Goal: Task Accomplishment & Management: Use online tool/utility

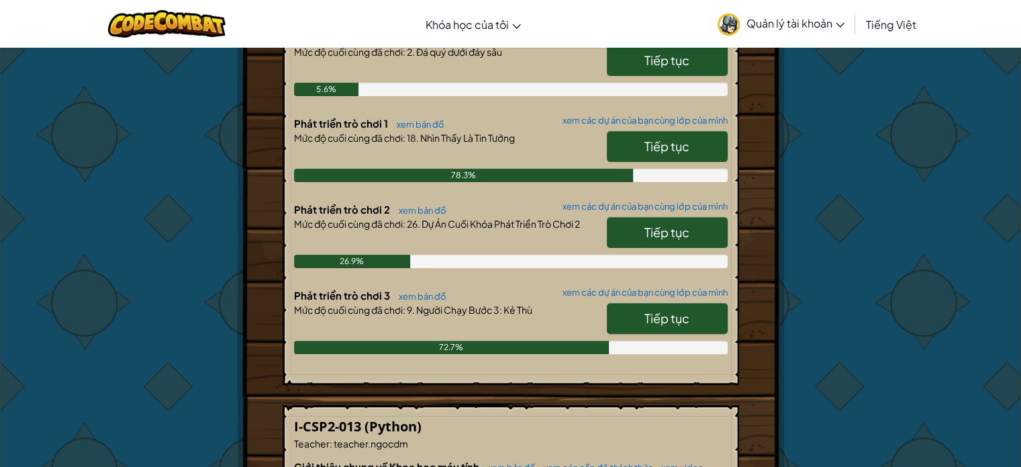
scroll to position [336, 0]
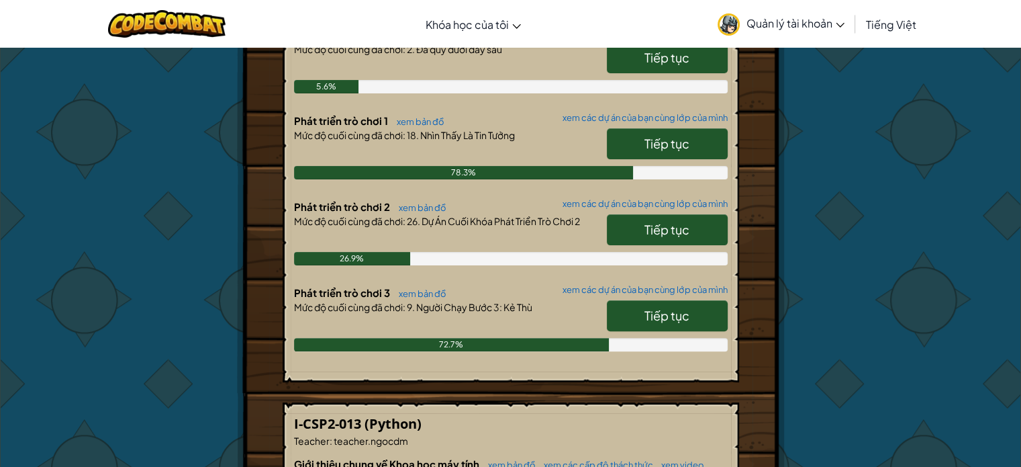
click at [645, 327] on link "Tiếp tục" at bounding box center [667, 315] width 121 height 31
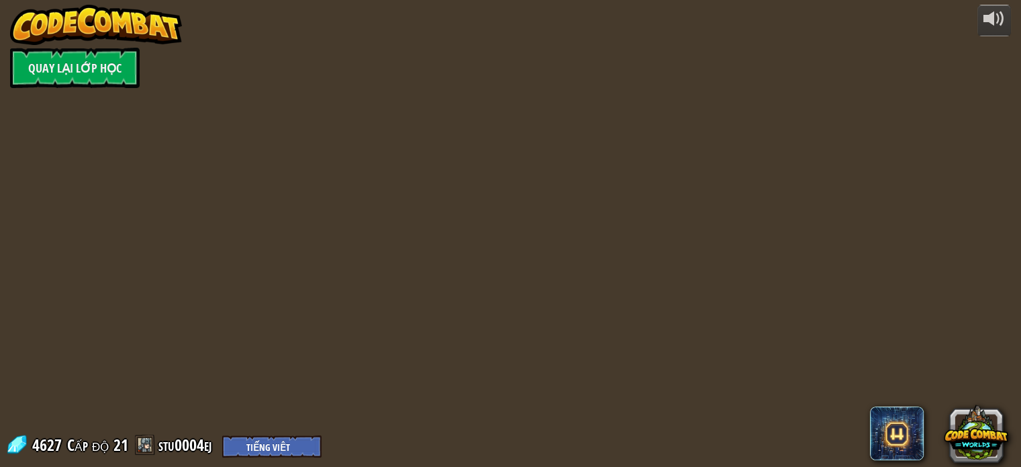
select select "vi"
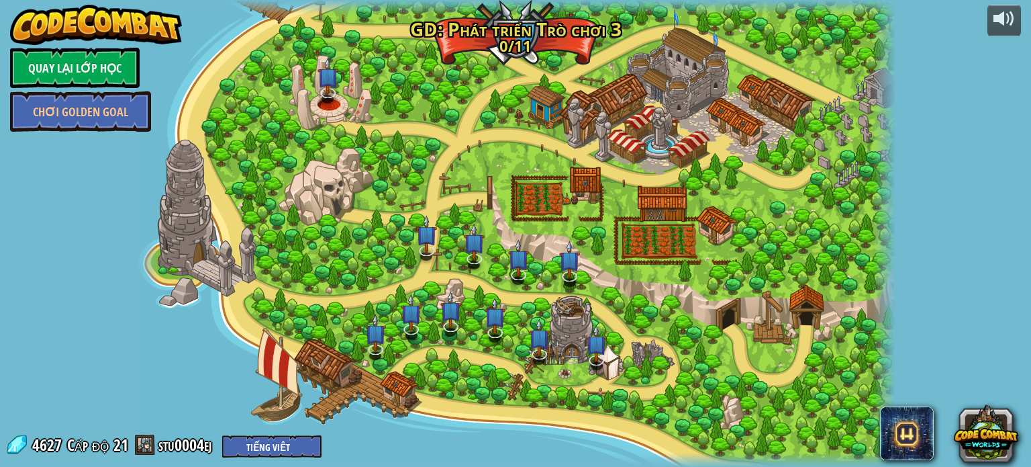
select select "vi"
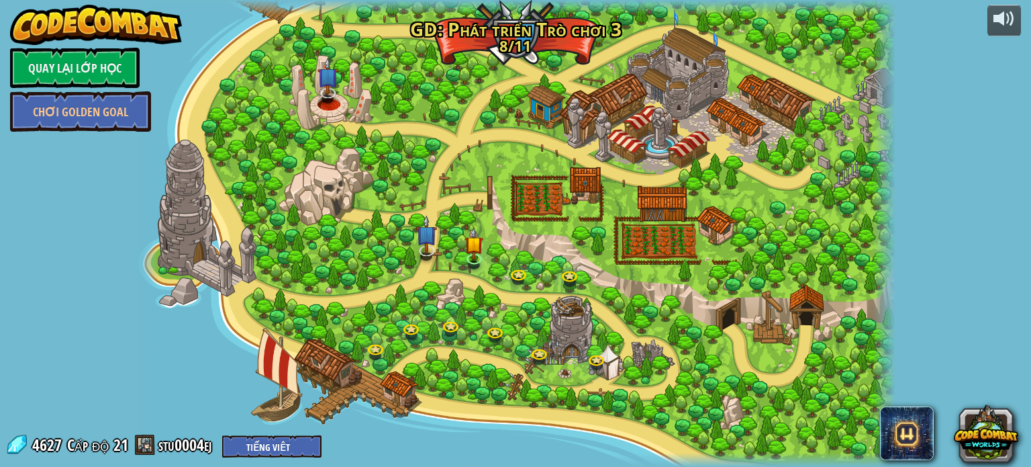
select select "vi"
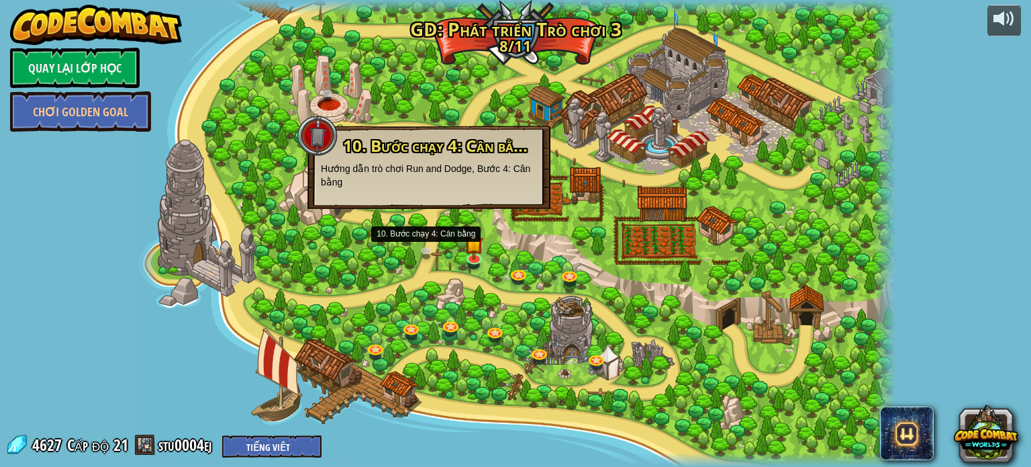
select select "vi"
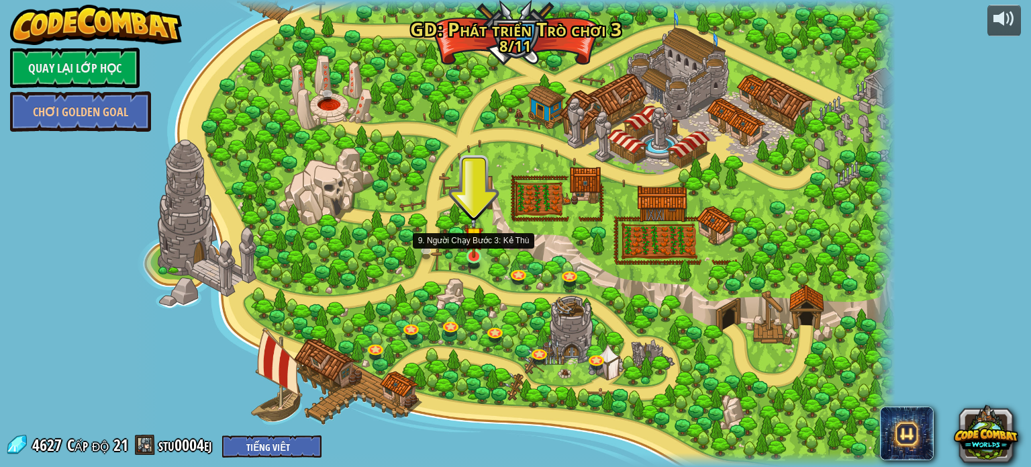
click at [467, 250] on img at bounding box center [474, 236] width 19 height 44
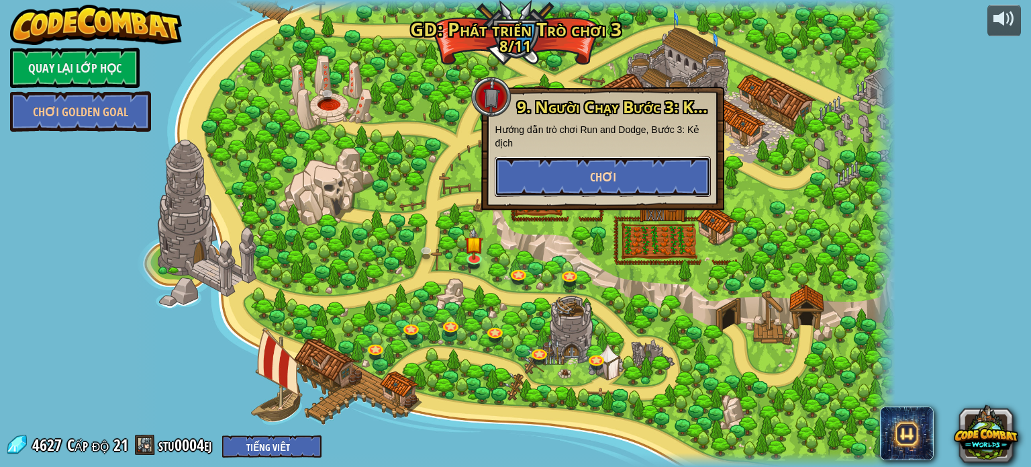
click at [548, 182] on button "Chơi" at bounding box center [603, 176] width 216 height 40
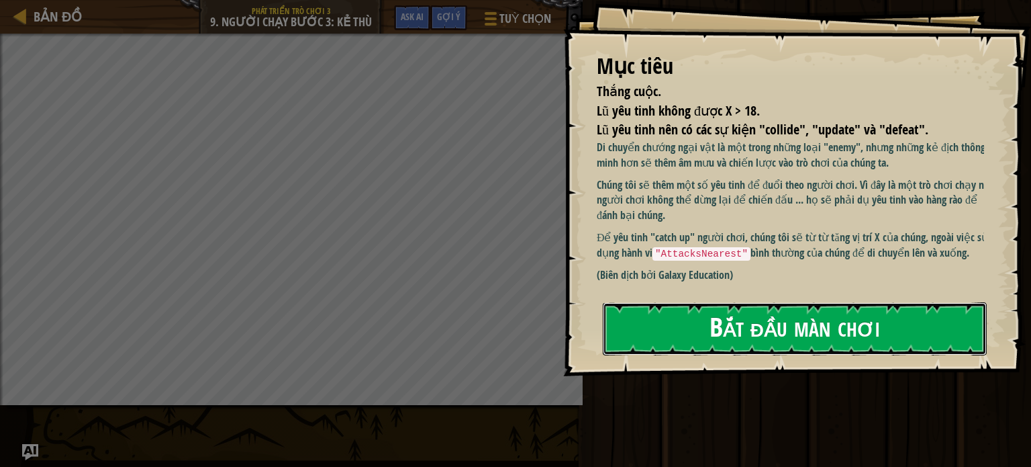
click at [796, 324] on button "Bắt đầu màn chơi" at bounding box center [795, 328] width 384 height 53
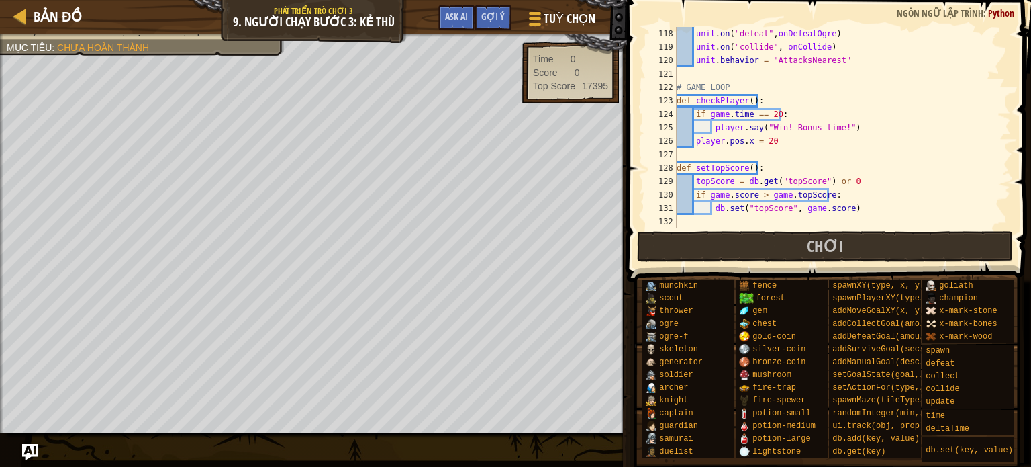
scroll to position [1557, 0]
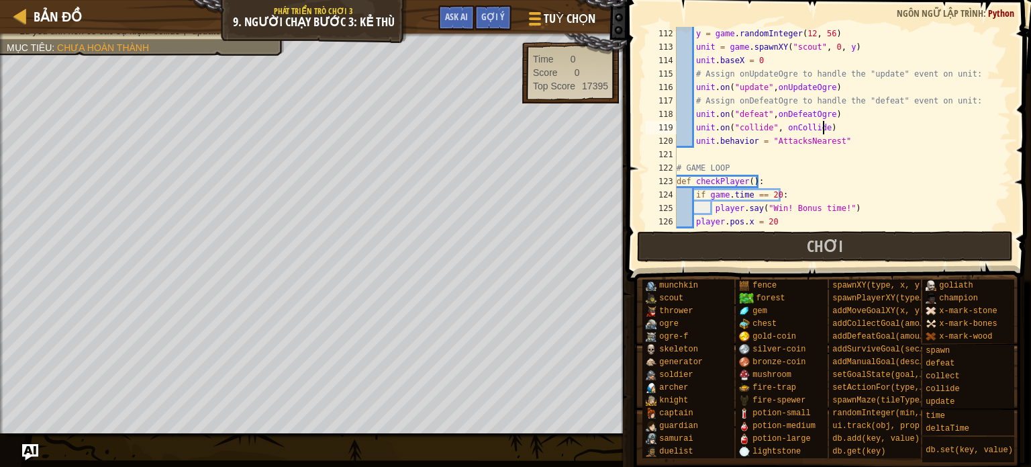
click at [831, 124] on div "y = game . randomInteger ( 12 , 56 ) unit = game . spawnXY ( "scout" , 0 , y ) …" at bounding box center [837, 141] width 327 height 228
click at [765, 90] on div "y = game . randomInteger ( 12 , 56 ) unit = game . spawnXY ( "scout" , 0 , y ) …" at bounding box center [837, 141] width 327 height 228
click at [770, 84] on div "y = game . randomInteger ( 12 , 56 ) unit = game . spawnXY ( "scout" , 0 , y ) …" at bounding box center [837, 141] width 327 height 228
click at [830, 114] on div "y = game . randomInteger ( 12 , 56 ) unit = game . spawnXY ( "scout" , 0 , y ) …" at bounding box center [837, 141] width 327 height 228
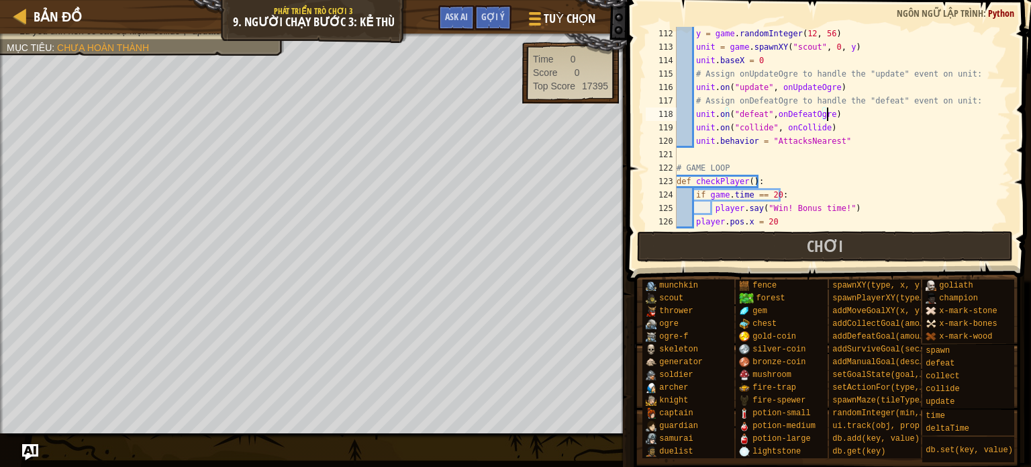
click at [766, 109] on div "y = game . randomInteger ( 12 , 56 ) unit = game . spawnXY ( "scout" , 0 , y ) …" at bounding box center [837, 141] width 327 height 228
click at [768, 110] on div "y = game . randomInteger ( 12 , 56 ) unit = game . spawnXY ( "scout" , 0 , y ) …" at bounding box center [837, 141] width 327 height 228
click at [868, 247] on button "Chơi" at bounding box center [825, 246] width 377 height 31
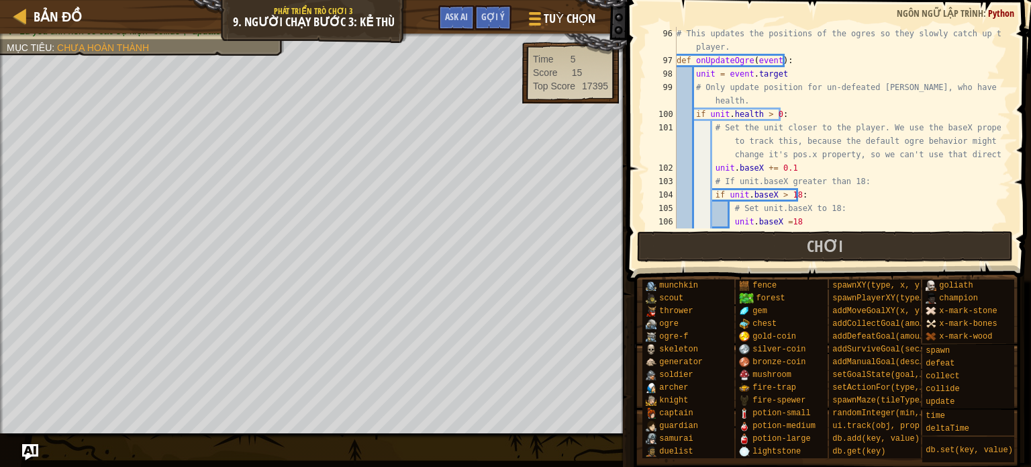
scroll to position [1329, 0]
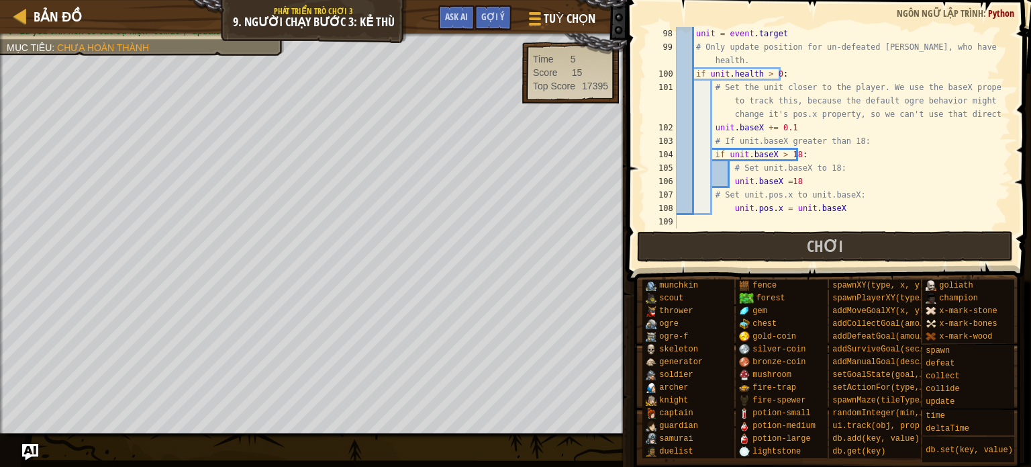
click at [820, 185] on div "unit = event . target # Only update position for un-defeated [PERSON_NAME], who…" at bounding box center [837, 141] width 327 height 228
click at [785, 179] on div "unit = event . target # Only update position for un-defeated [PERSON_NAME], who…" at bounding box center [837, 141] width 327 height 228
click at [806, 242] on button "Chơi" at bounding box center [825, 246] width 377 height 31
click at [727, 207] on div "unit = event . target # Only update position for un-defeated [PERSON_NAME], who…" at bounding box center [837, 141] width 327 height 228
click at [722, 206] on div "unit = event . target # Only update position for un-defeated [PERSON_NAME], who…" at bounding box center [837, 141] width 327 height 228
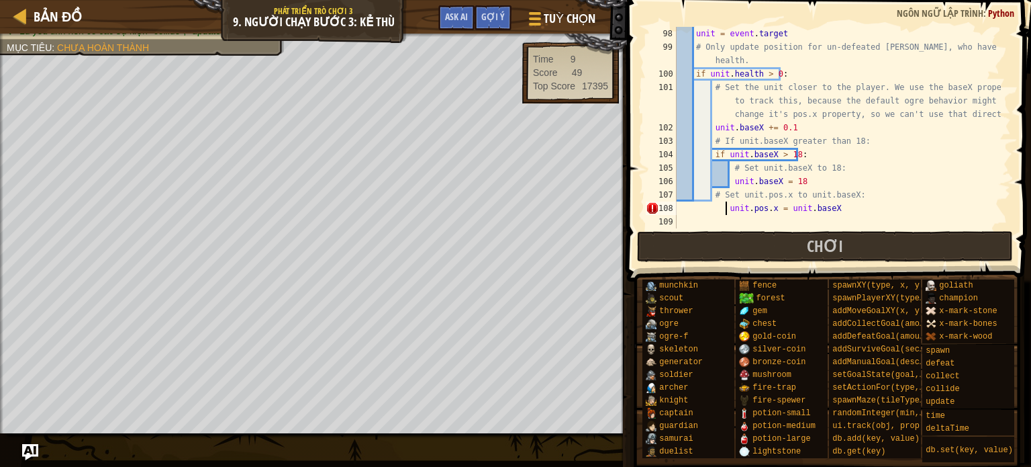
click at [725, 207] on div "unit = event . target # Only update position for un-defeated [PERSON_NAME], who…" at bounding box center [837, 141] width 327 height 228
type textarea "unit.pos.x = unit.baseX"
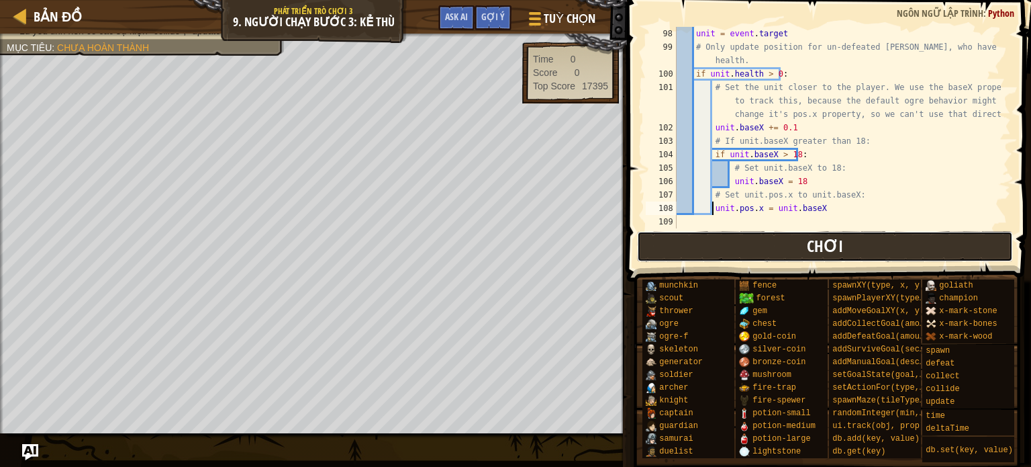
click at [787, 236] on button "Chơi" at bounding box center [825, 246] width 377 height 31
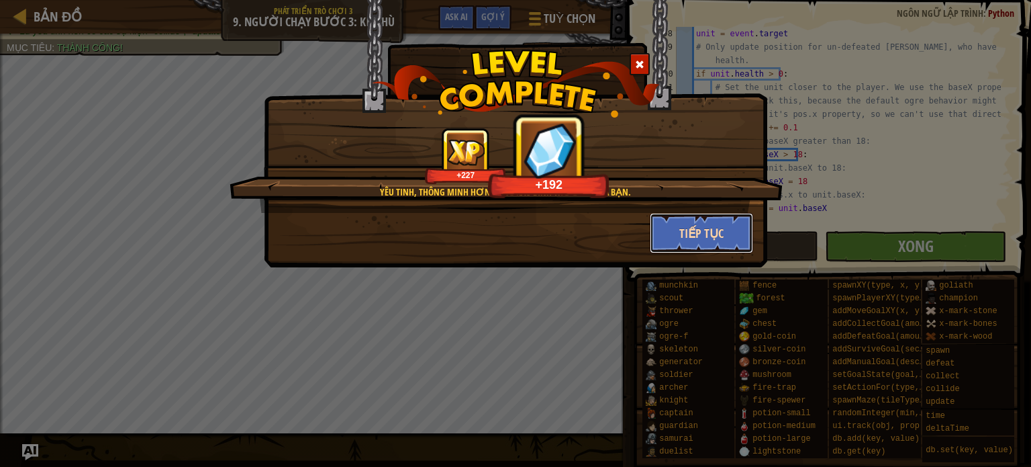
click at [714, 224] on button "Tiếp tục" at bounding box center [702, 233] width 104 height 40
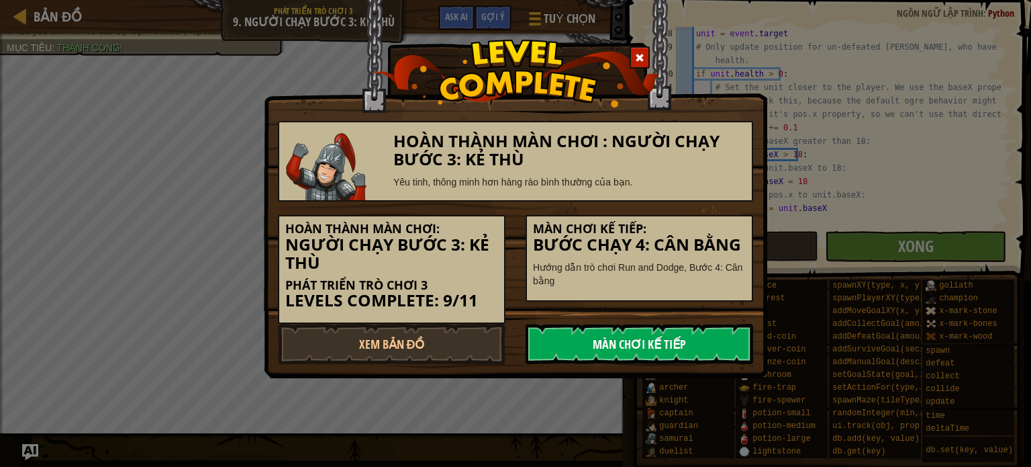
click at [712, 339] on link "Màn chơi kế tiếp" at bounding box center [640, 344] width 228 height 40
click at [691, 336] on link "Màn chơi kế tiếp" at bounding box center [640, 344] width 228 height 40
click at [613, 342] on link "Màn chơi kế tiếp" at bounding box center [640, 344] width 228 height 40
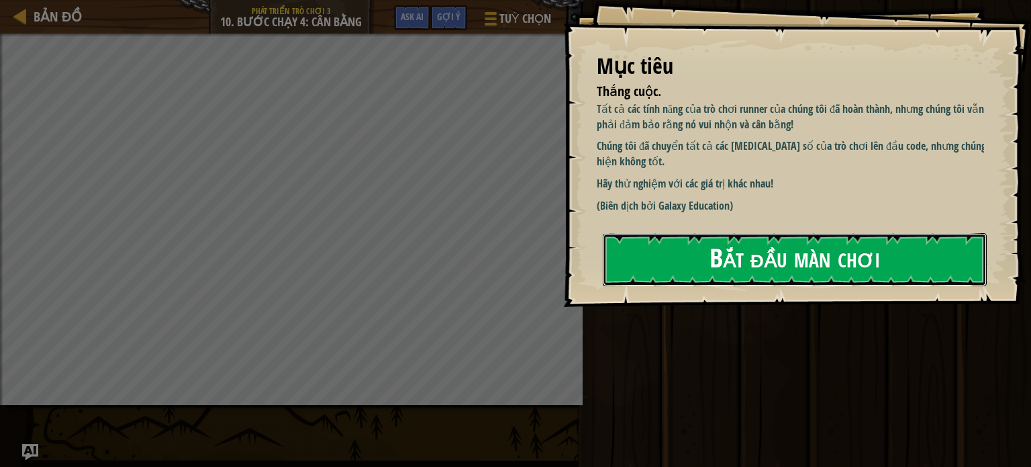
click at [720, 277] on button "Bắt đầu màn chơi" at bounding box center [795, 259] width 384 height 53
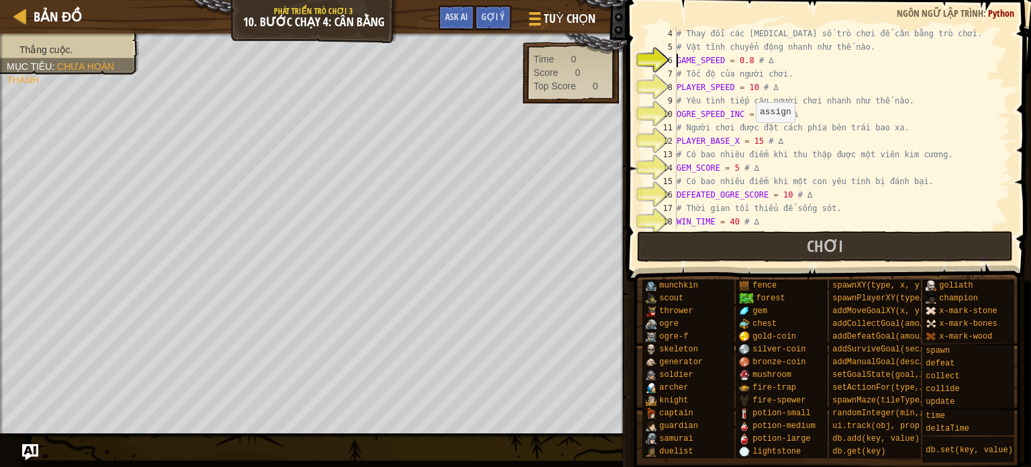
scroll to position [40, 0]
click at [767, 241] on button "Chơi" at bounding box center [825, 246] width 377 height 31
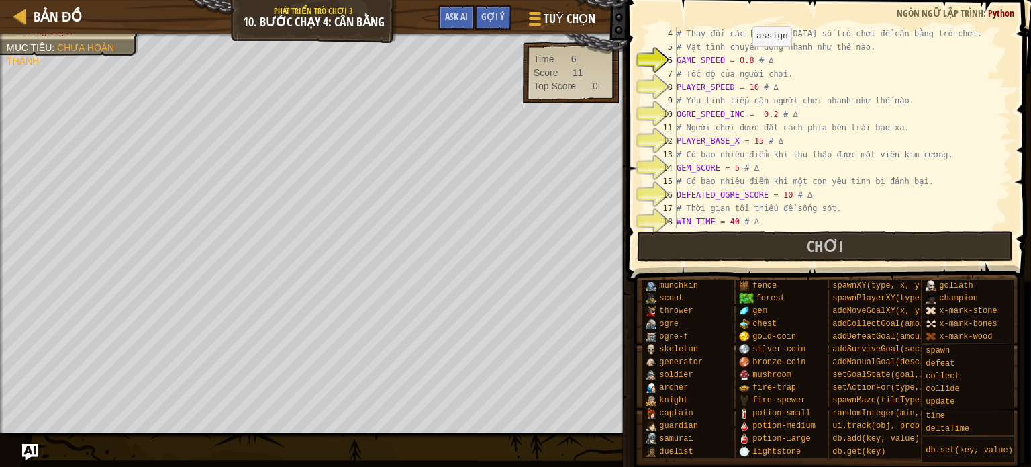
click at [749, 60] on div "# Thay đổi các [MEDICAL_DATA] số trò chơi để cân bằng trò chơi. # Vật tĩnh chuy…" at bounding box center [837, 141] width 327 height 228
click at [753, 87] on div "# Thay đổi các [MEDICAL_DATA] số trò chơi để cân bằng trò chơi. # Vật tĩnh chuy…" at bounding box center [837, 141] width 327 height 228
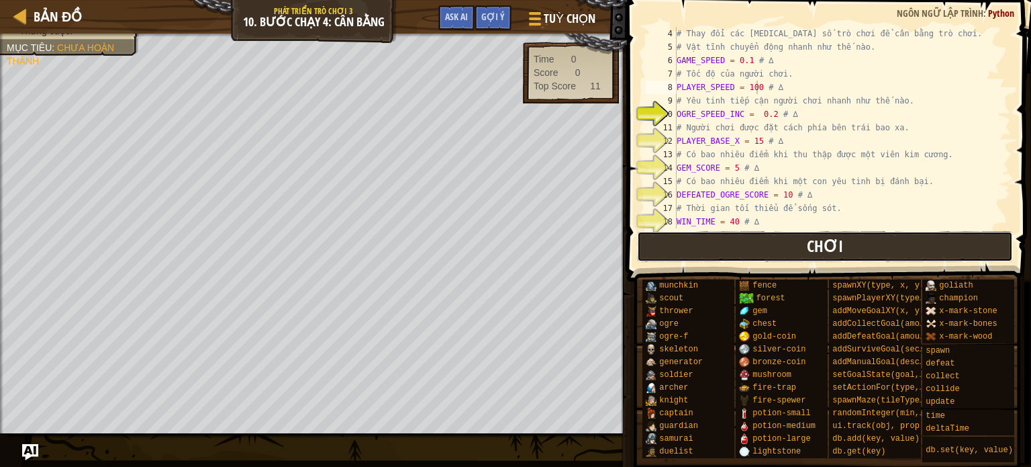
click at [787, 238] on button "Chơi" at bounding box center [825, 246] width 377 height 31
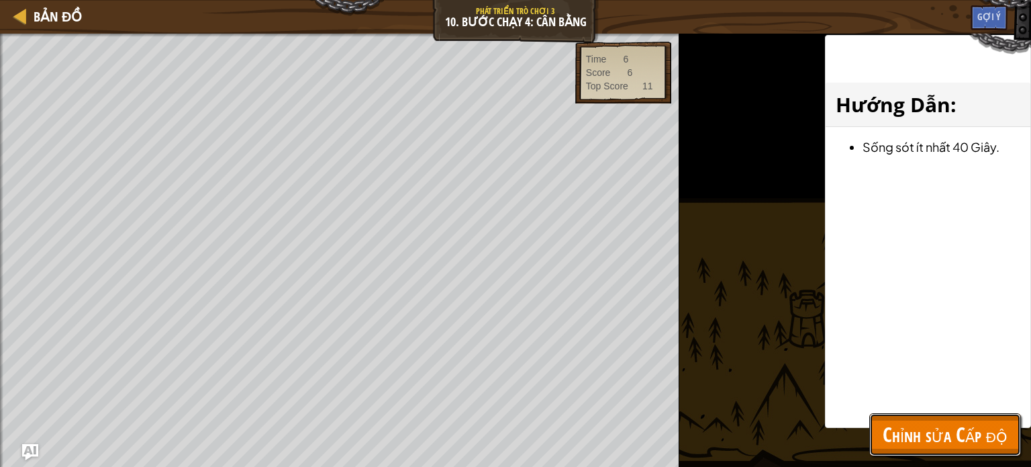
click at [929, 432] on span "Chỉnh sửa Cấp độ" at bounding box center [945, 434] width 125 height 28
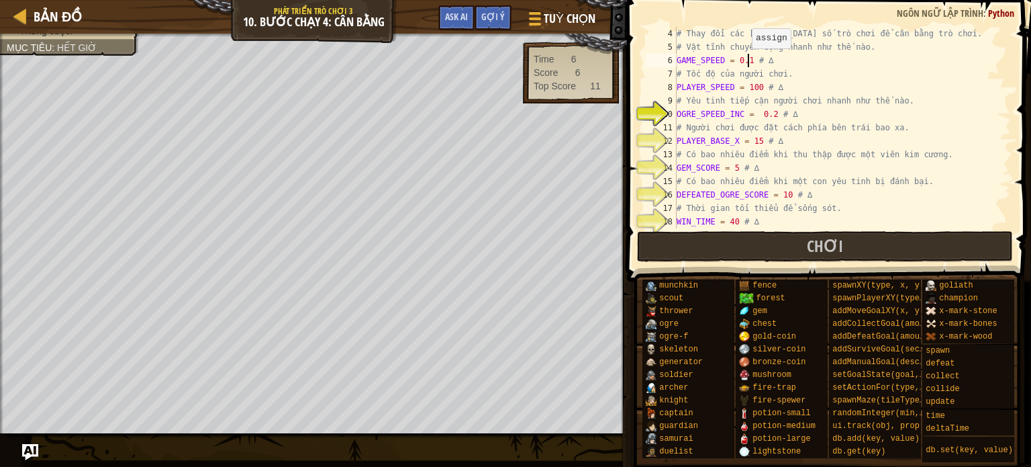
click at [749, 61] on div "# Thay đổi các [MEDICAL_DATA] số trò chơi để cân bằng trò chơi. # Vật tĩnh chuy…" at bounding box center [837, 141] width 327 height 228
click at [769, 112] on div "# Thay đổi các [MEDICAL_DATA] số trò chơi để cân bằng trò chơi. # Vật tĩnh chuy…" at bounding box center [837, 141] width 327 height 228
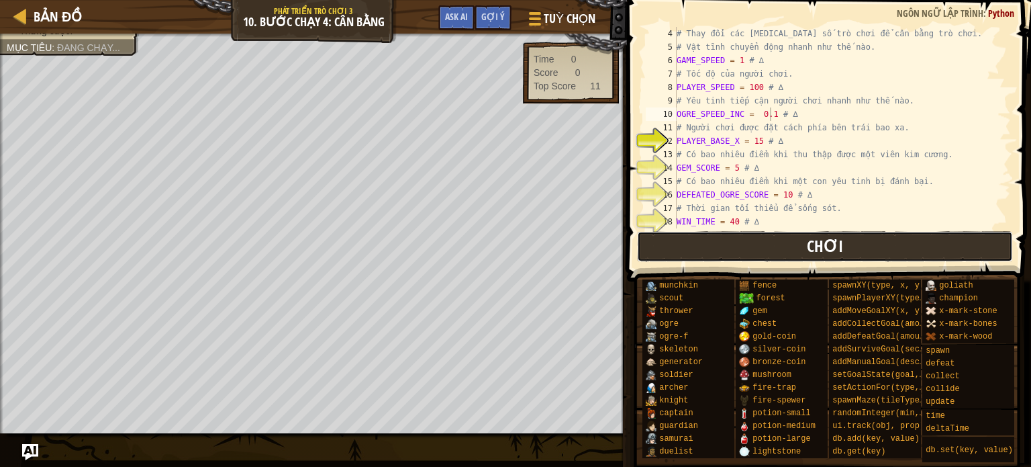
click at [867, 241] on button "Chơi" at bounding box center [825, 246] width 377 height 31
click at [744, 247] on button "Chơi" at bounding box center [825, 246] width 377 height 31
click at [779, 240] on button "Chơi" at bounding box center [825, 246] width 377 height 31
click at [757, 85] on div "# Thay đổi các [MEDICAL_DATA] số trò chơi để cân bằng trò chơi. # Vật tĩnh chuy…" at bounding box center [837, 141] width 327 height 228
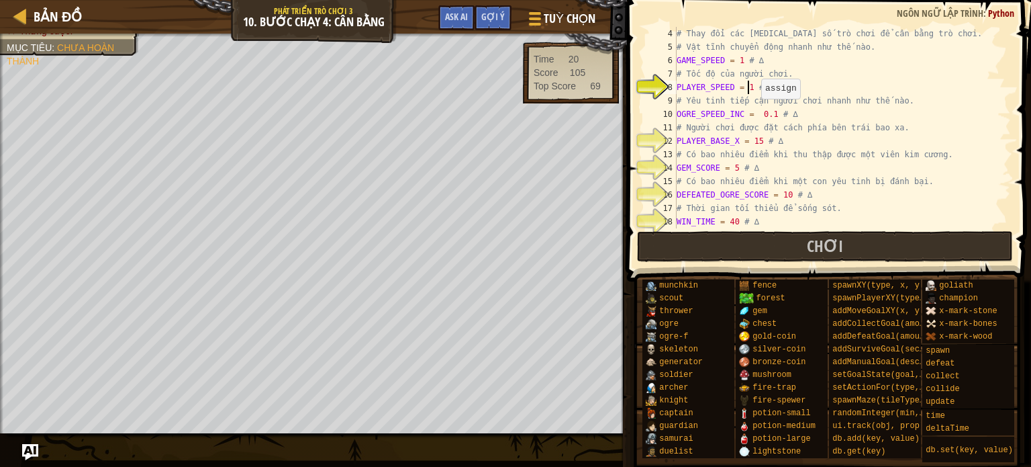
scroll to position [6, 5]
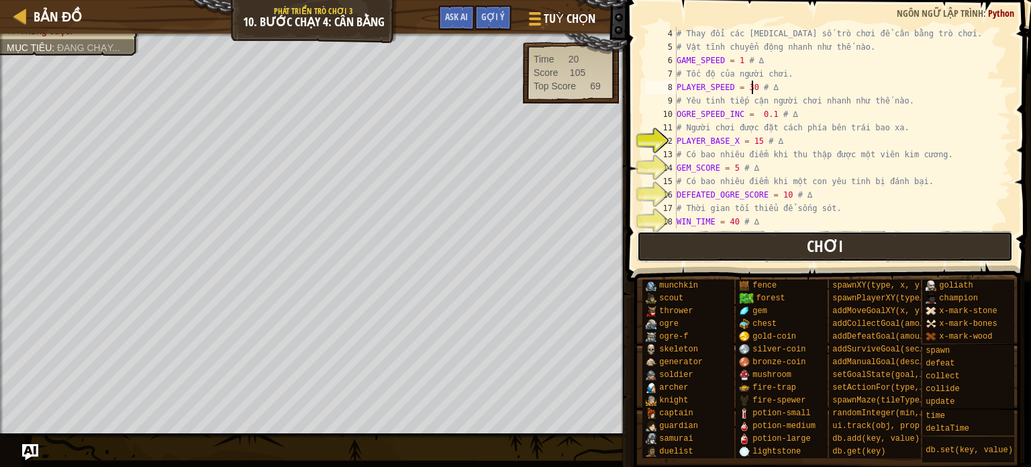
click at [828, 246] on span "Chơi" at bounding box center [825, 245] width 36 height 21
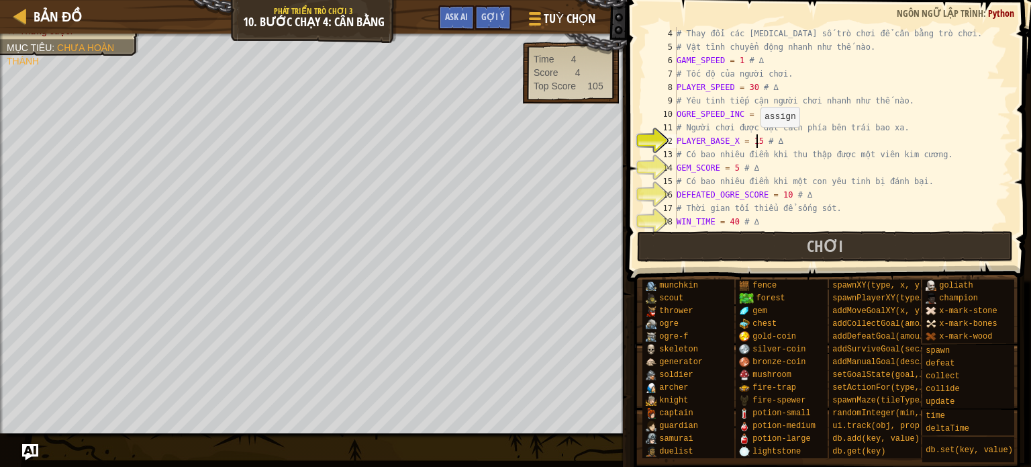
click at [757, 140] on div "# Thay đổi các [MEDICAL_DATA] số trò chơi để cân bằng trò chơi. # Vật tĩnh chuy…" at bounding box center [837, 141] width 327 height 228
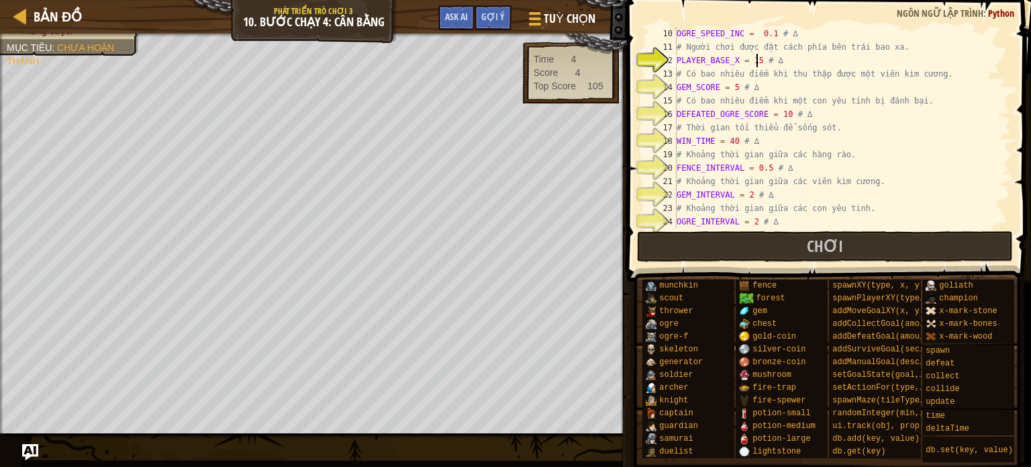
scroll to position [121, 0]
click at [775, 243] on button "Chơi" at bounding box center [825, 246] width 377 height 31
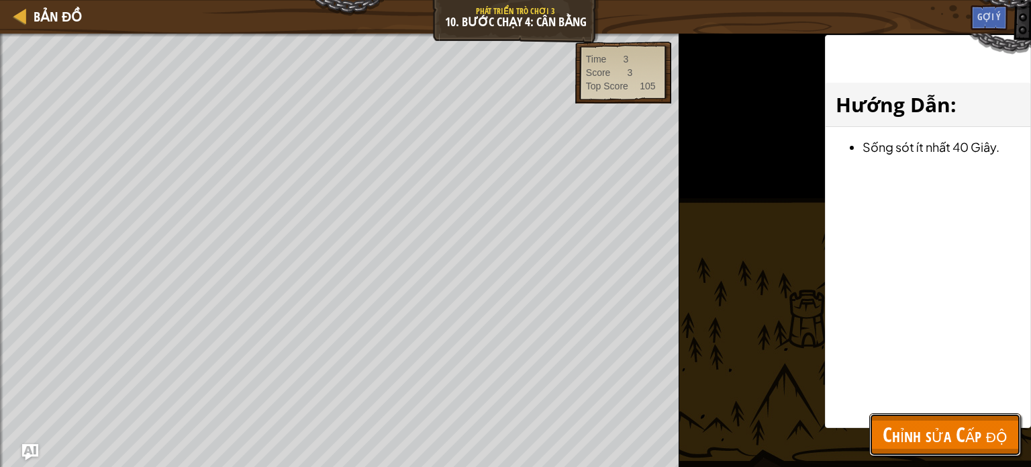
click at [914, 438] on span "Chỉnh sửa Cấp độ" at bounding box center [945, 434] width 125 height 28
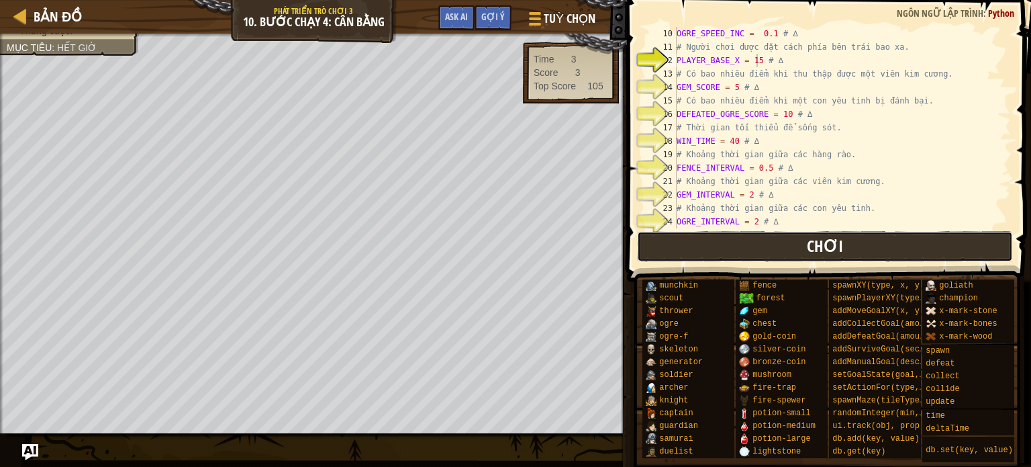
click at [862, 244] on button "Chơi" at bounding box center [825, 246] width 377 height 31
click at [742, 251] on button "Chơi" at bounding box center [825, 246] width 377 height 31
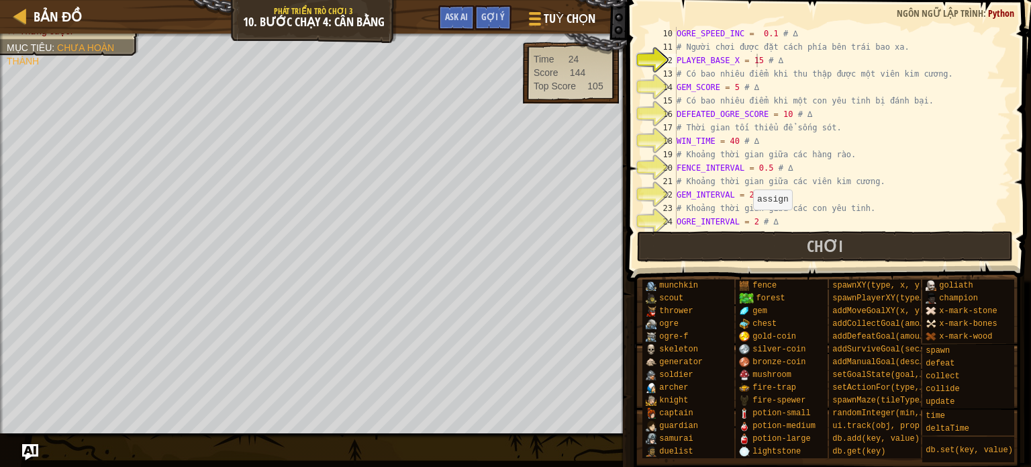
click at [751, 222] on div "OGRE_SPEED_INC = 0.1 # ∆ # Người chơi được đặt cách phía bên trái bao xa. PLAYE…" at bounding box center [837, 141] width 327 height 228
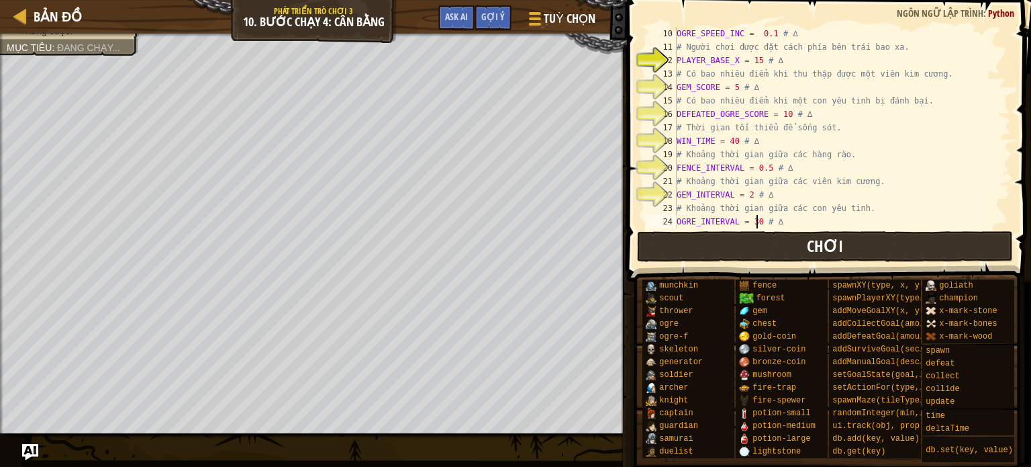
scroll to position [6, 7]
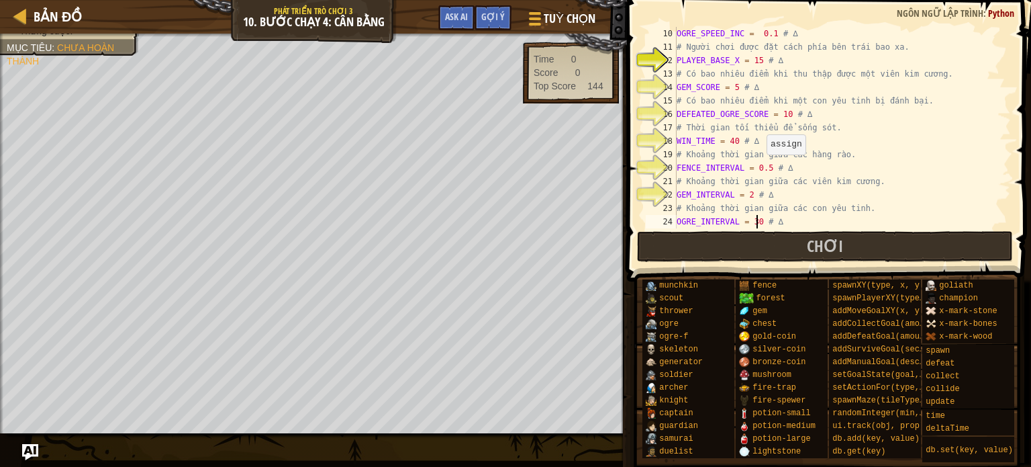
click at [763, 168] on div "OGRE_SPEED_INC = 0.1 # ∆ # Người chơi được đặt cách phía bên trái bao xa. PLAYE…" at bounding box center [837, 141] width 327 height 228
click at [734, 142] on div "OGRE_SPEED_INC = 0.1 # ∆ # Người chơi được đặt cách phía bên trái bao xa. PLAYE…" at bounding box center [837, 141] width 327 height 228
type textarea "WIN_TIME = 5 # ∆"
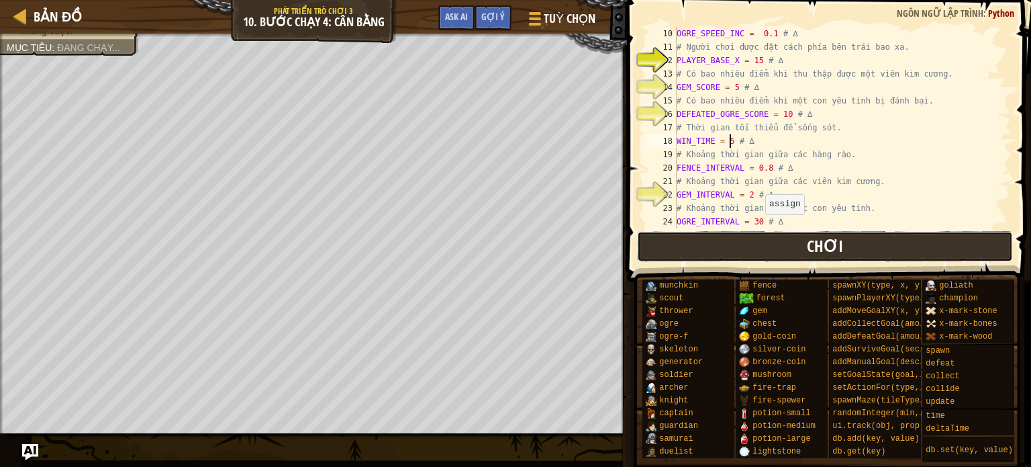
click at [776, 250] on button "Chơi" at bounding box center [825, 246] width 377 height 31
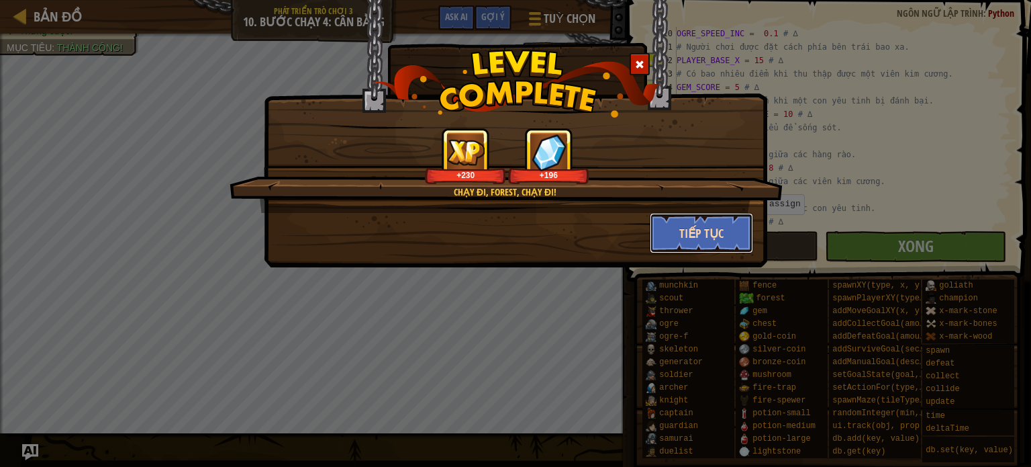
click at [710, 232] on button "Tiếp tục" at bounding box center [702, 233] width 104 height 40
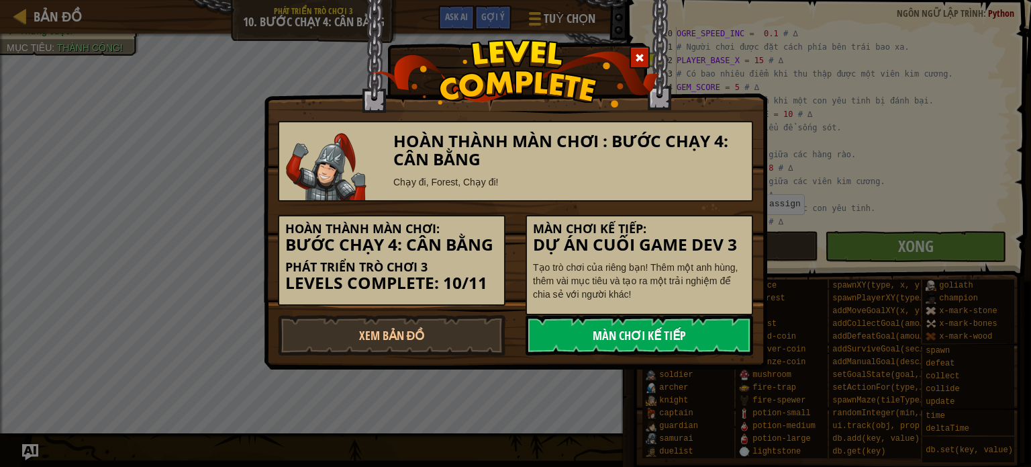
click at [695, 338] on link "Màn chơi kế tiếp" at bounding box center [640, 335] width 228 height 40
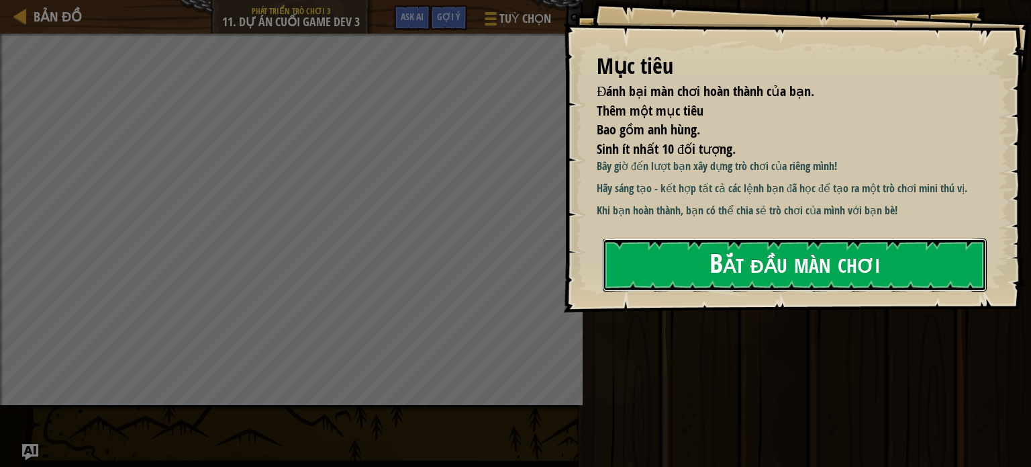
click at [839, 271] on button "Bắt đầu màn chơi" at bounding box center [795, 264] width 384 height 53
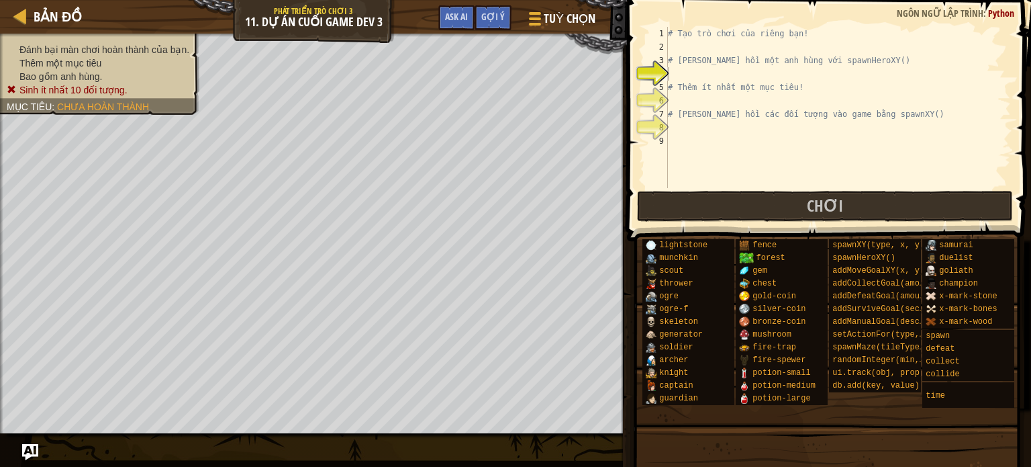
click at [726, 71] on div "# Tạo trò chơi của riêng bạn! # [PERSON_NAME] hồi một anh hùng với spawnHeroXY(…" at bounding box center [838, 121] width 346 height 188
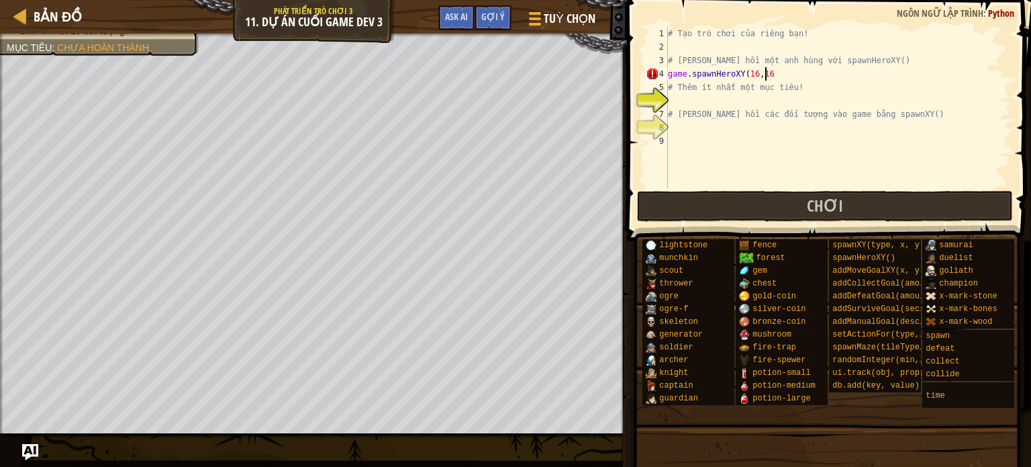
scroll to position [6, 7]
click at [714, 113] on div "# Tạo trò chơi của riêng bạn! # [PERSON_NAME] hồi một anh hùng với spawnHeroXY(…" at bounding box center [838, 121] width 346 height 188
type textarea "# [PERSON_NAME] hồi các đối tượng vào game bằng spawnXY()"
click at [703, 95] on div "# Tạo trò chơi của riêng bạn! # [PERSON_NAME] hồi một anh hùng với spawnHeroXY(…" at bounding box center [838, 121] width 346 height 188
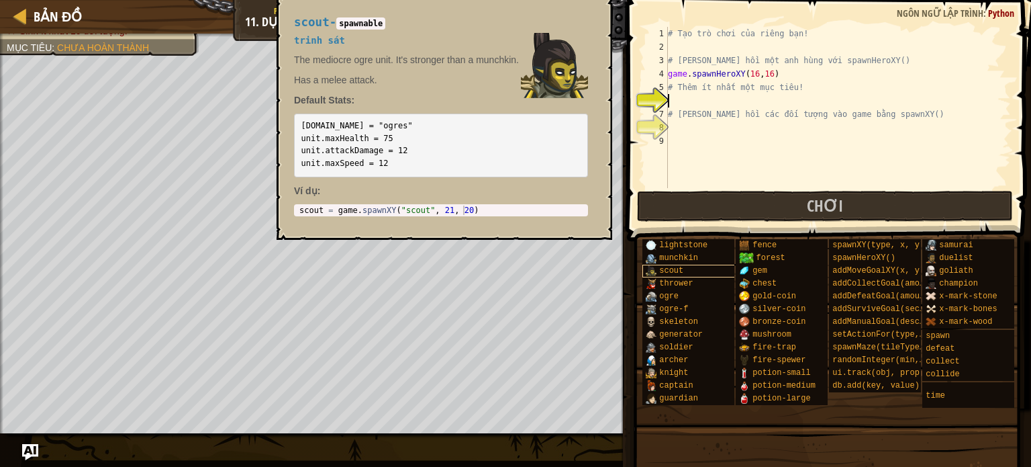
scroll to position [0, 0]
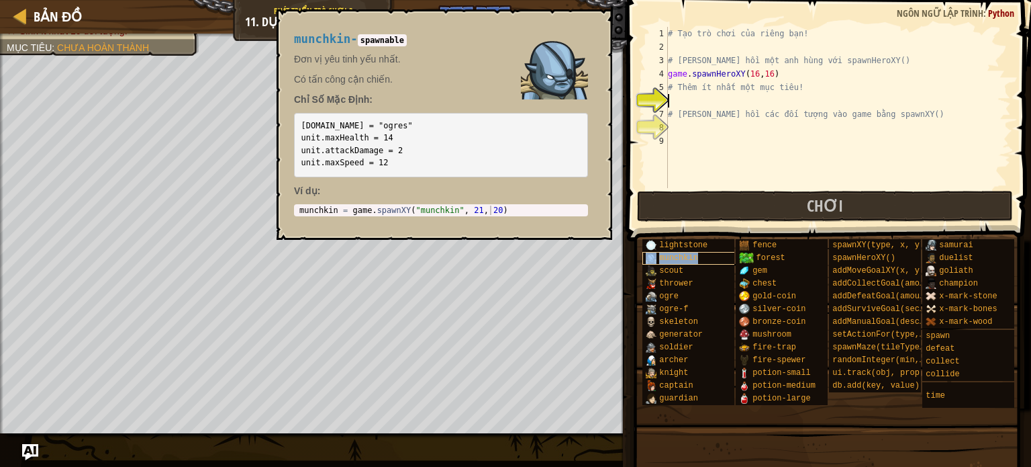
click at [690, 257] on span "munchkin" at bounding box center [678, 257] width 39 height 9
type textarea "munchkin = game.spawnXY("munchkin", 21, 20)"
click at [498, 207] on div "munchkin = game . spawnXY ( "munchkin" , 21 , 20 )" at bounding box center [441, 219] width 289 height 28
drag, startPoint x: 498, startPoint y: 207, endPoint x: 290, endPoint y: 205, distance: 208.1
click at [290, 205] on div "munchkin - spawnable Đơn vị yêu tinh yếu nhất. Có tấn công cận chiến. Chỉ Số Mặ…" at bounding box center [441, 124] width 313 height 209
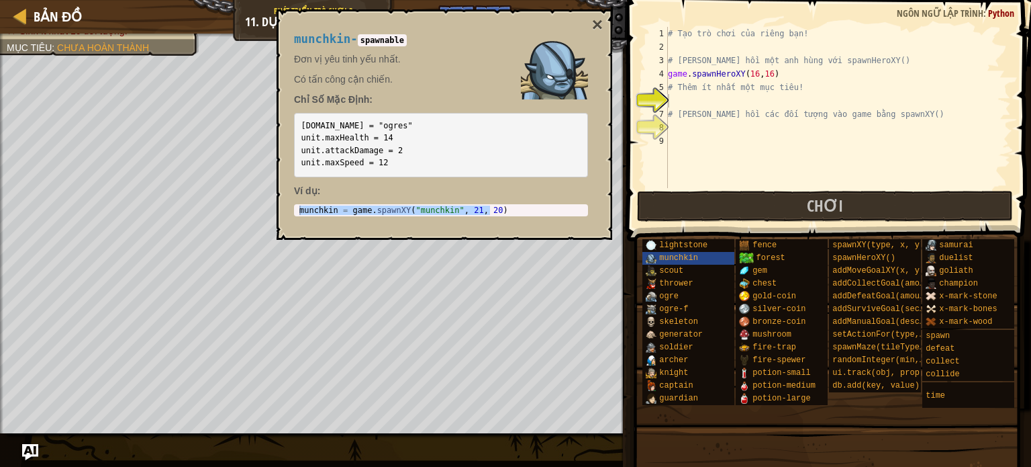
drag, startPoint x: 305, startPoint y: 203, endPoint x: 565, endPoint y: 209, distance: 260.5
click at [565, 209] on div "munchkin = game . spawnXY ( "munchkin" , 21 , 20 )" at bounding box center [441, 209] width 289 height 9
click at [275, 0] on body "Bản đồ Phát triển trò chơi 3 11. Dự Án Cuối Game Dev 3 Tuỳ chọn Xong Gợi ý Ask …" at bounding box center [515, 0] width 1031 height 0
type textarea "# [PERSON_NAME] hồi các đối tượng vào game bằng spawnXY()"
click at [700, 112] on div "# Tạo trò chơi của riêng bạn! # [PERSON_NAME] hồi một anh hùng với spawnHeroXY(…" at bounding box center [838, 121] width 346 height 188
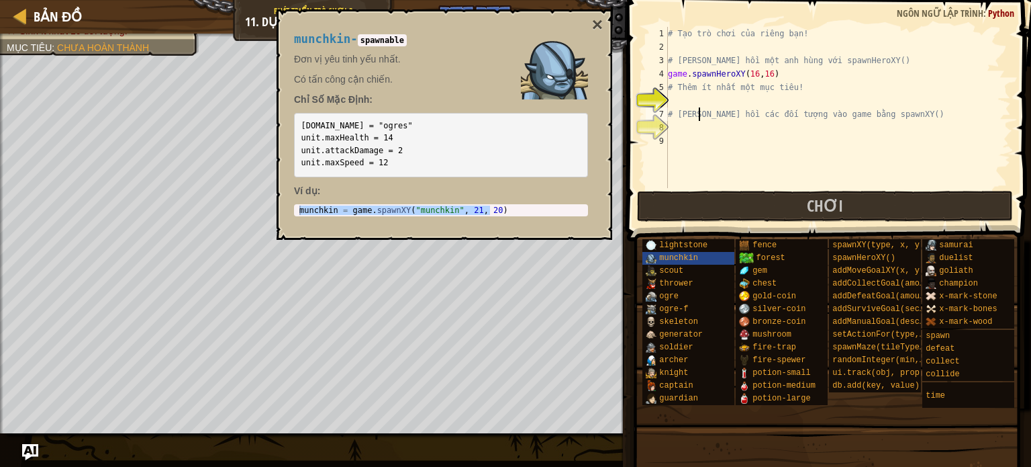
click at [699, 109] on div "# Tạo trò chơi của riêng bạn! # [PERSON_NAME] hồi một anh hùng với spawnHeroXY(…" at bounding box center [838, 121] width 346 height 188
click at [695, 106] on div "# Tạo trò chơi của riêng bạn! # [PERSON_NAME] hồi một anh hùng với spawnHeroXY(…" at bounding box center [838, 121] width 346 height 188
paste textarea "munchkin = game.spawnXY("munchkin", 21, 20)"
type textarea "munchkin = game.spawnXY("munchkin", 21, 20)"
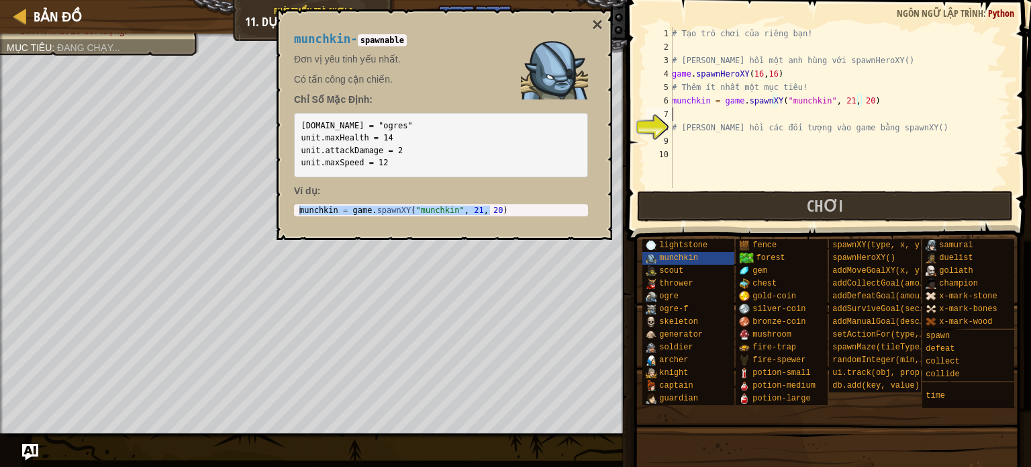
paste textarea "munchkin = game.spawnXY("munchkin", 21, 20)"
type textarea "munchkin = game.spawnXY("munchkin", 21, 20)"
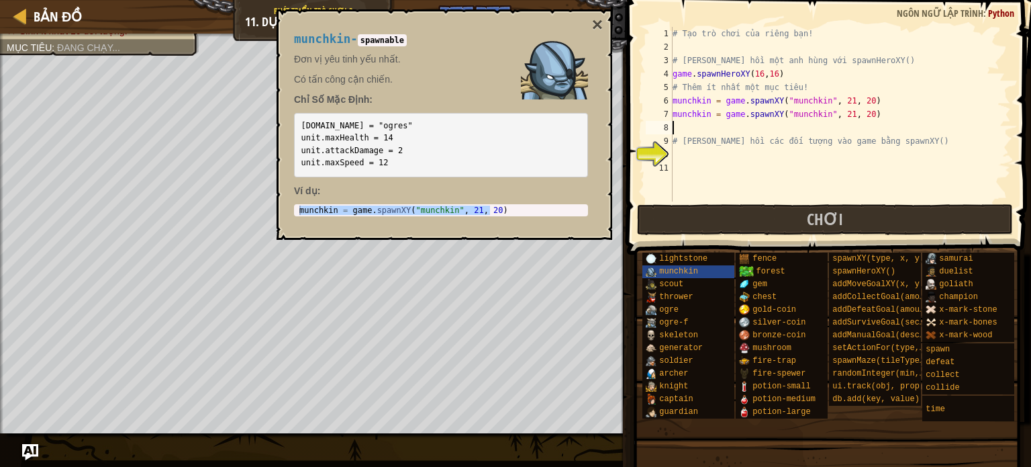
paste textarea "munchkin = game.spawnXY("munchkin", 21, 20)"
type textarea "munchkin = game.spawnXY("munchkin", 21, 20)"
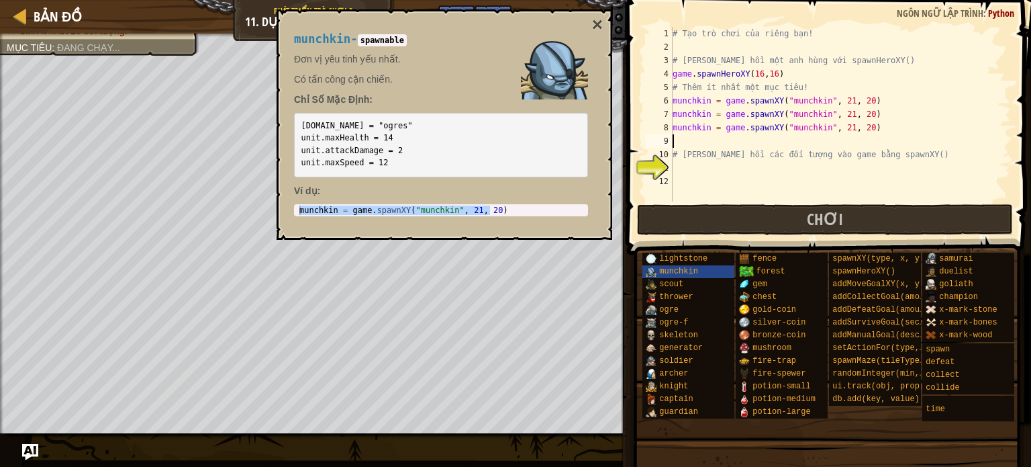
paste textarea "munchkin = game.spawnXY("munchkin", 21, 20)"
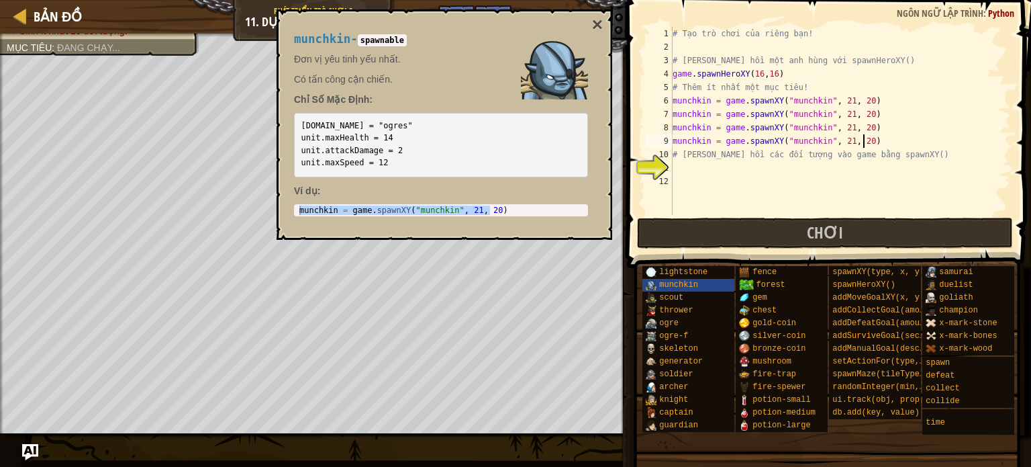
type textarea "munchkin = game.spawnXY("munchkin", 21, 20)"
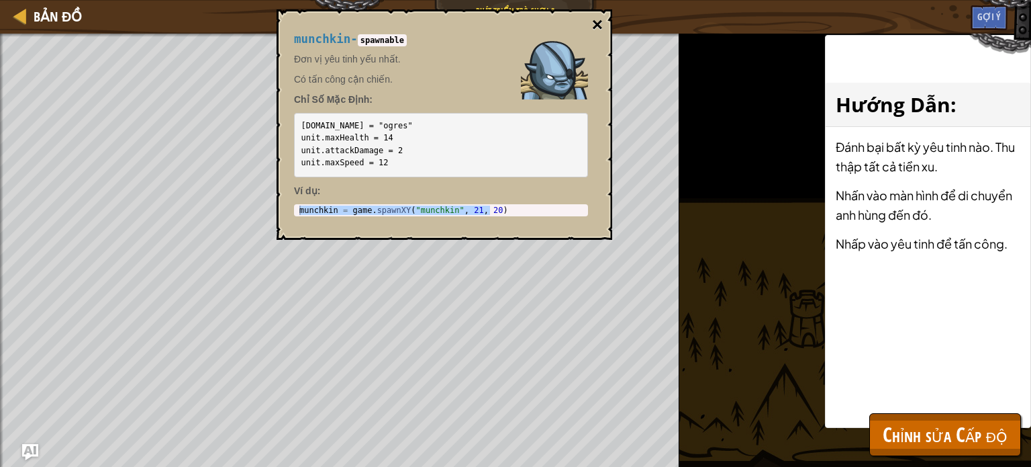
click at [597, 28] on button "×" at bounding box center [597, 24] width 11 height 19
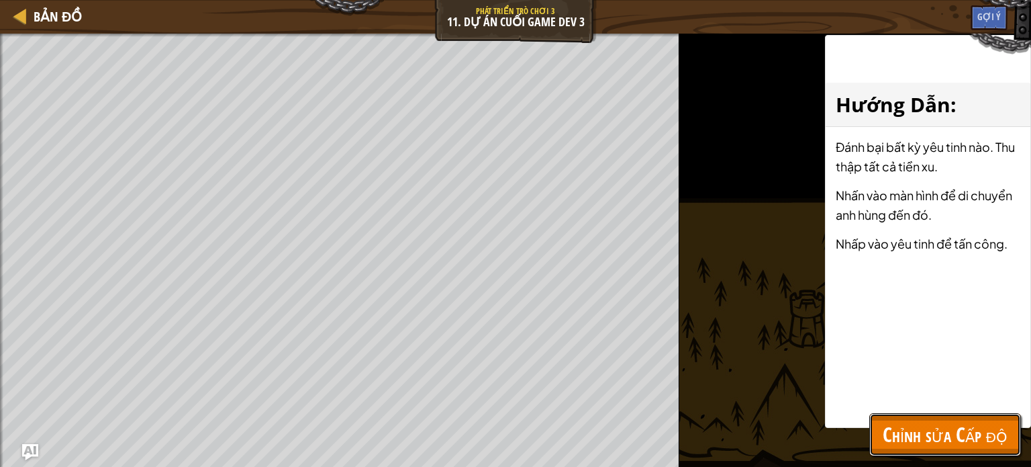
click at [947, 428] on span "Chỉnh sửa Cấp độ" at bounding box center [945, 434] width 125 height 28
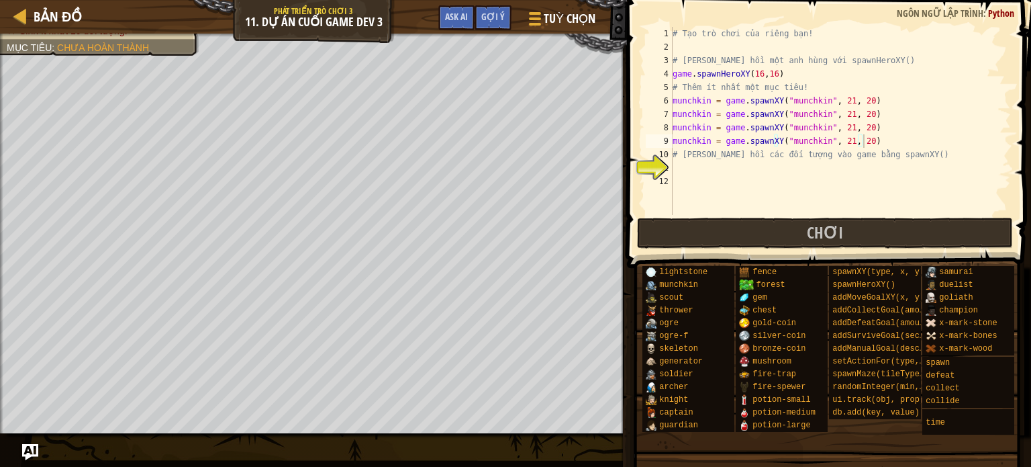
click at [889, 144] on div "# Tạo trò chơi của riêng bạn! # [PERSON_NAME] hồi một anh hùng với spawnHeroXY(…" at bounding box center [840, 134] width 341 height 215
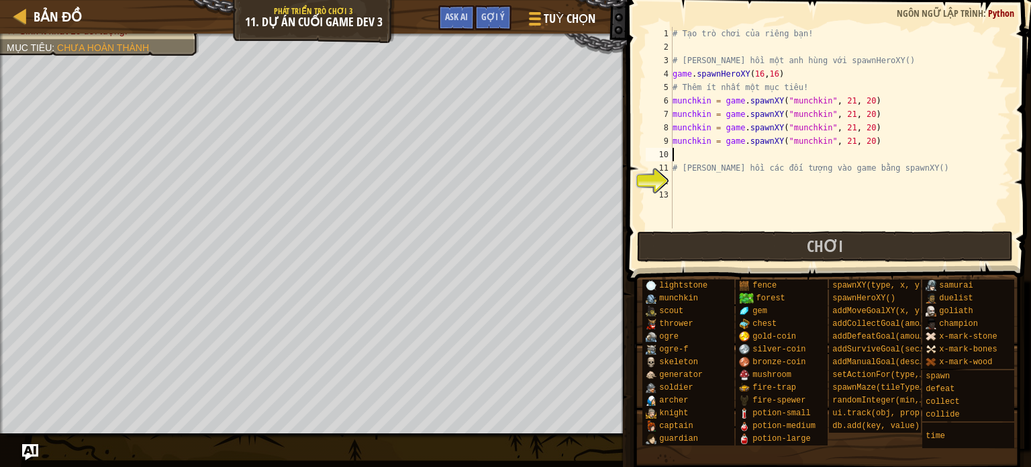
paste textarea "munchkin = game.spawnXY("munchkin", 21, 20)"
type textarea "munchkin = game.spawnXY("munchkin", 21, 20)"
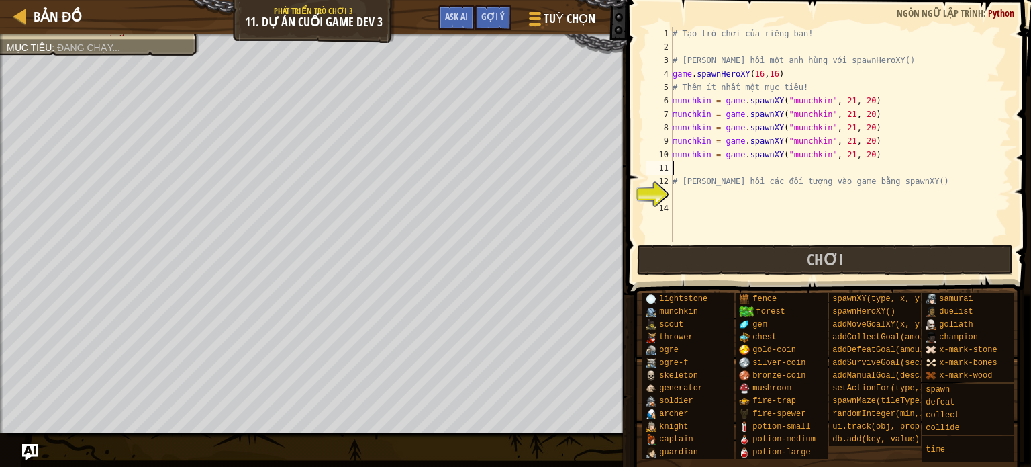
paste textarea "munchkin = game.spawnXY("munchkin", 21, 20)"
type textarea "munchkin = game.spawnXY("munchkin", 21, 20)"
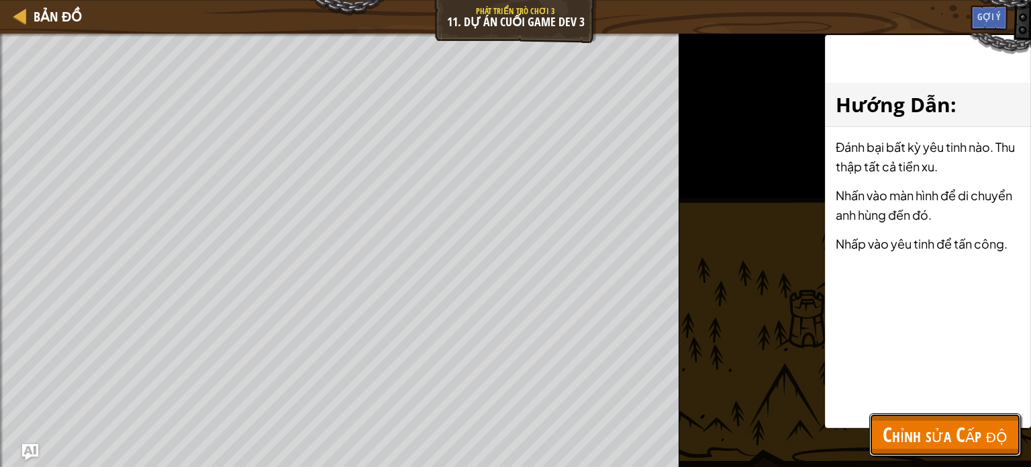
click at [956, 443] on span "Chỉnh sửa Cấp độ" at bounding box center [945, 434] width 125 height 28
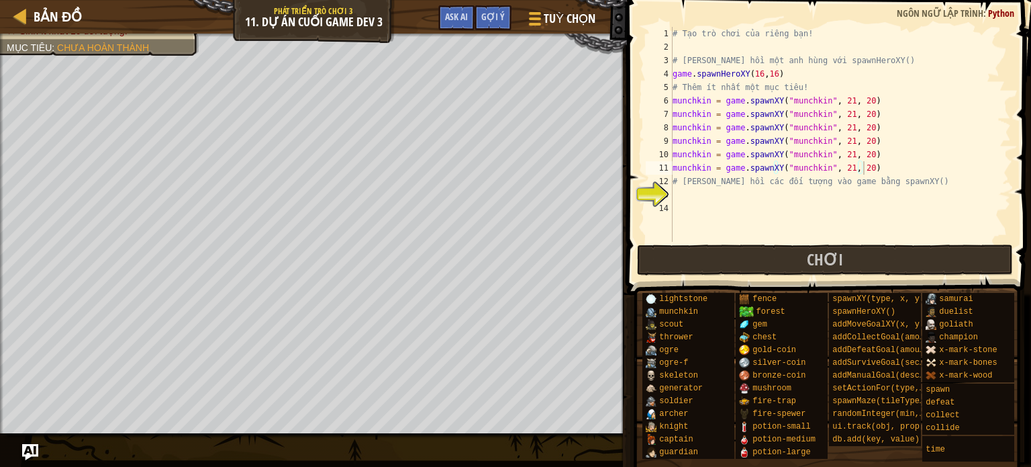
click at [904, 169] on div "# Tạo trò chơi của riêng bạn! # [PERSON_NAME] hồi một anh hùng với spawnHeroXY(…" at bounding box center [840, 148] width 341 height 242
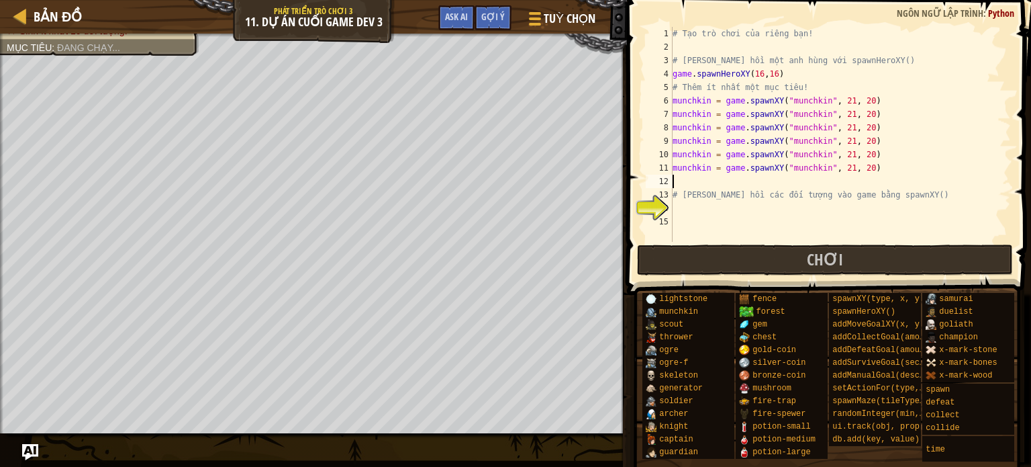
paste textarea "munchkin = game.spawnXY("munchkin", 21, 20)"
type textarea "munchkin = game.spawnXY("munchkin", 21, 20)"
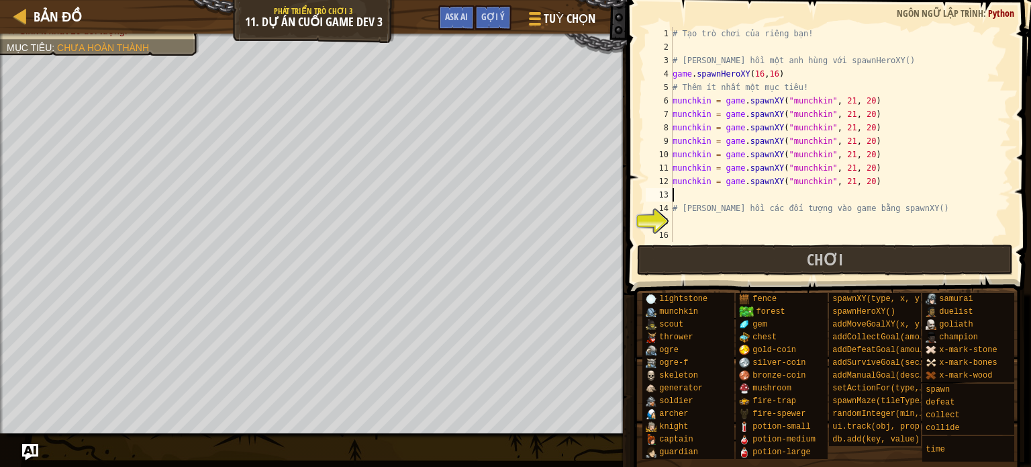
paste textarea "munchkin = game.spawnXY("munchkin", 21, 20)"
type textarea "munchkin = game.spawnXY("munchkin", 21, 20)"
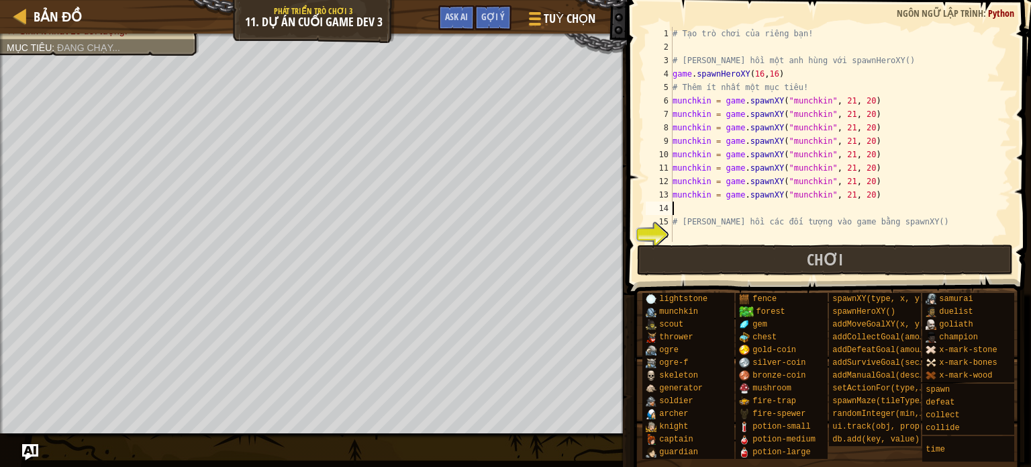
paste textarea "munchkin = game.spawnXY("munchkin", 21, 20)"
type textarea "munchkin = game.spawnXY("munchkin", 21, 20)"
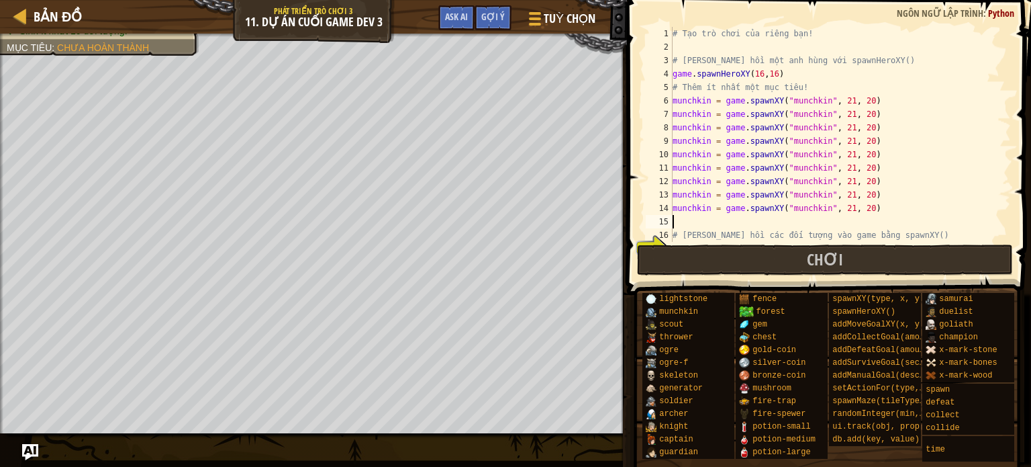
paste textarea "munchkin = game.spawnXY("munchkin", 21, 20)"
type textarea "munchkin = game.spawnXY("munchkin", 21, 20)"
paste textarea "munchkin = game.spawnXY("munchkin", 21, 20)"
click at [861, 97] on div "# Tạo trò chơi của riêng bạn! # [PERSON_NAME] hồi một anh hùng với spawnHeroXY(…" at bounding box center [835, 148] width 331 height 242
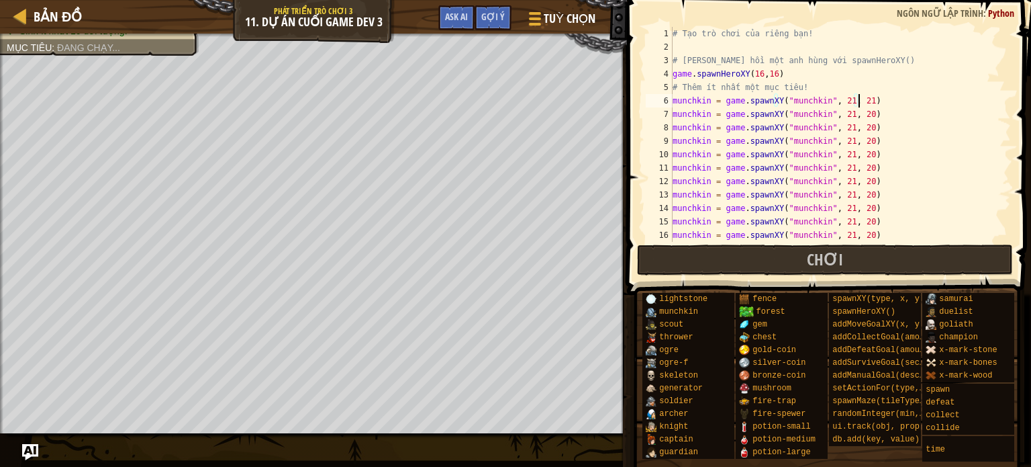
scroll to position [6, 15]
click at [859, 113] on div "# Tạo trò chơi của riêng bạn! # [PERSON_NAME] hồi một anh hùng với spawnHeroXY(…" at bounding box center [835, 148] width 331 height 242
click at [857, 122] on div "# Tạo trò chơi của riêng bạn! # [PERSON_NAME] hồi một anh hùng với spawnHeroXY(…" at bounding box center [835, 148] width 331 height 242
click at [859, 137] on div "# Tạo trò chơi của riêng bạn! # [PERSON_NAME] hồi một anh hùng với spawnHeroXY(…" at bounding box center [835, 148] width 331 height 242
click at [856, 152] on div "# Tạo trò chơi của riêng bạn! # [PERSON_NAME] hồi một anh hùng với spawnHeroXY(…" at bounding box center [835, 148] width 331 height 242
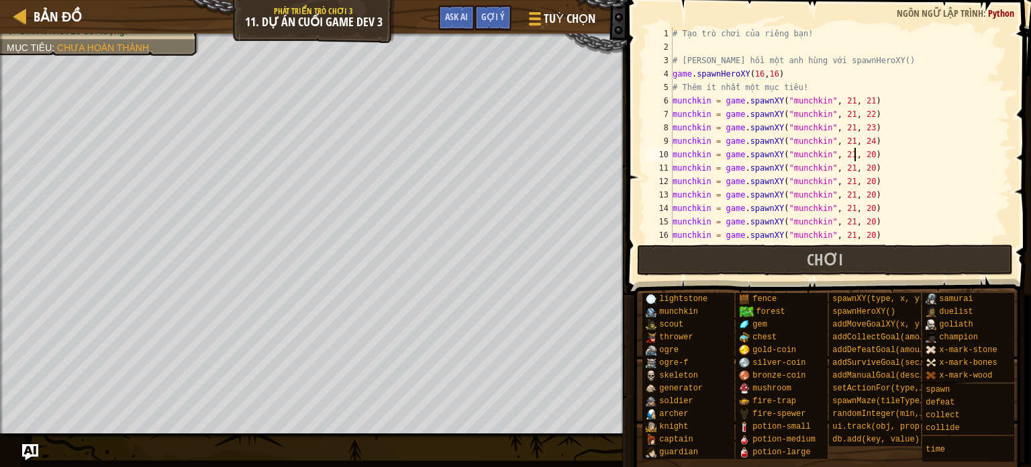
click at [859, 152] on div "# Tạo trò chơi của riêng bạn! # [PERSON_NAME] hồi một anh hùng với spawnHeroXY(…" at bounding box center [835, 148] width 331 height 242
click at [859, 166] on div "# Tạo trò chơi của riêng bạn! # [PERSON_NAME] hồi một anh hùng với spawnHeroXY(…" at bounding box center [835, 148] width 331 height 242
click at [858, 177] on div "# Tạo trò chơi của riêng bạn! # [PERSON_NAME] hồi một anh hùng với spawnHeroXY(…" at bounding box center [835, 148] width 331 height 242
click at [857, 191] on div "# Tạo trò chơi của riêng bạn! # [PERSON_NAME] hồi một anh hùng với spawnHeroXY(…" at bounding box center [835, 148] width 331 height 242
click at [859, 207] on div "# Tạo trò chơi của riêng bạn! # [PERSON_NAME] hồi một anh hùng với spawnHeroXY(…" at bounding box center [835, 148] width 331 height 242
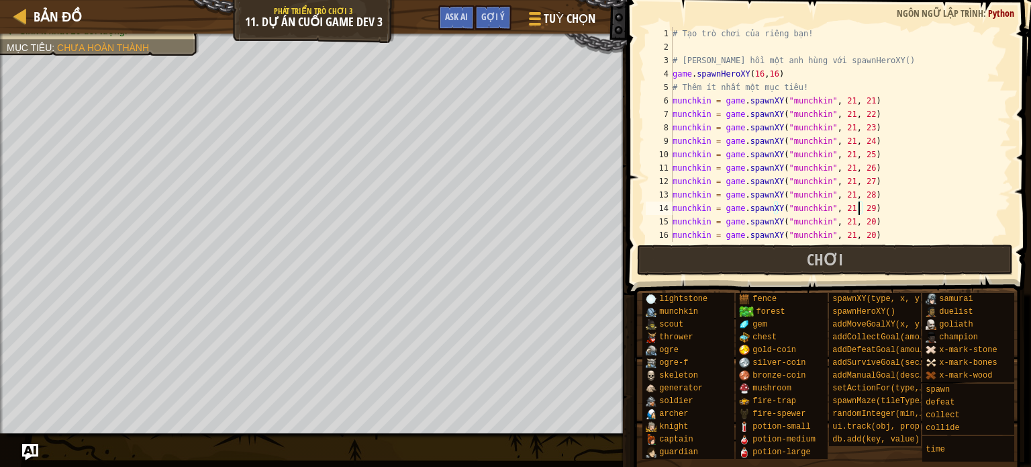
click at [859, 222] on div "# Tạo trò chơi của riêng bạn! # [PERSON_NAME] hồi một anh hùng với spawnHeroXY(…" at bounding box center [835, 148] width 331 height 242
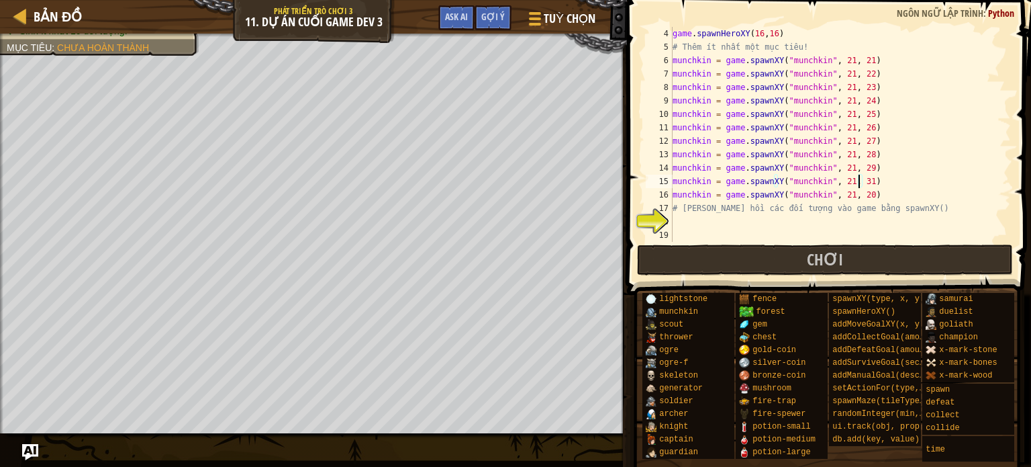
scroll to position [40, 0]
click at [796, 213] on div "game . spawnHeroXY ( 16 , 16 ) # Thêm ít nhất một mục tiêu! munchkin = game . s…" at bounding box center [835, 148] width 331 height 242
type textarea "# [PERSON_NAME] hồi các đối tượng vào game bằng spawnXY()"
click at [782, 225] on div "game . spawnHeroXY ( 16 , 16 ) # Thêm ít nhất một mục tiêu! munchkin = game . s…" at bounding box center [835, 148] width 331 height 242
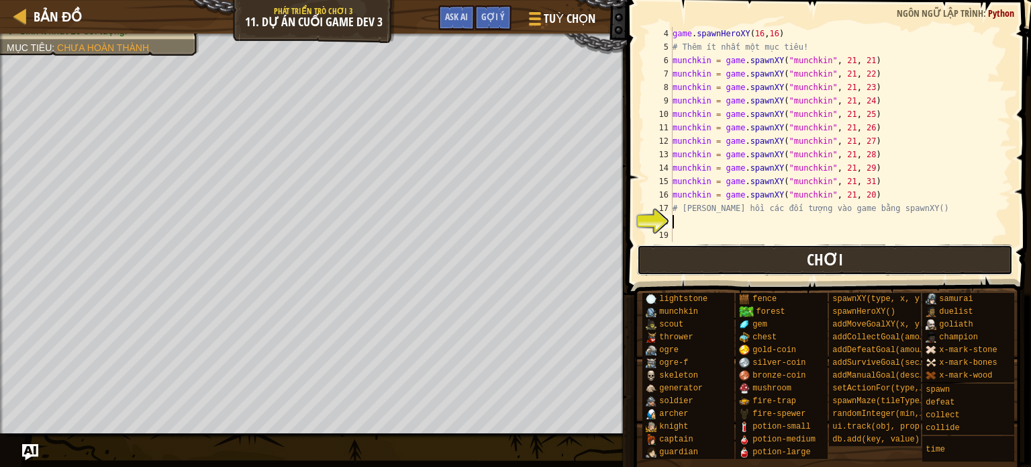
click at [786, 255] on button "Chơi" at bounding box center [825, 259] width 377 height 31
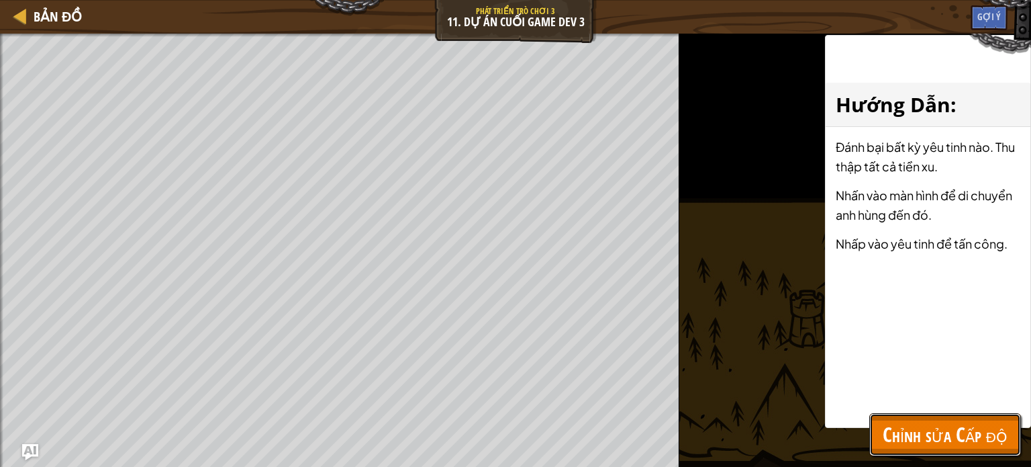
click at [924, 424] on span "Chỉnh sửa Cấp độ" at bounding box center [945, 434] width 125 height 28
click at [0, 0] on div "collide" at bounding box center [0, 0] width 0 height 0
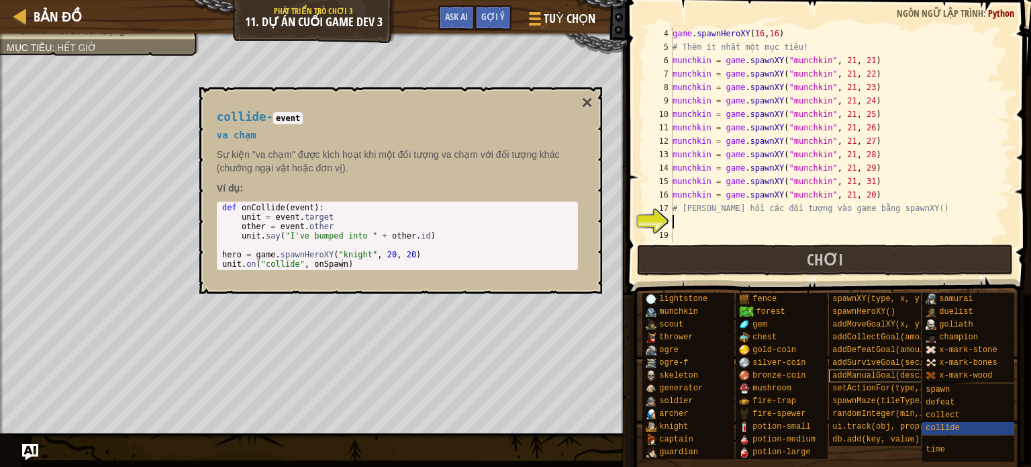
scroll to position [10, 0]
click at [588, 104] on button "×" at bounding box center [586, 102] width 11 height 19
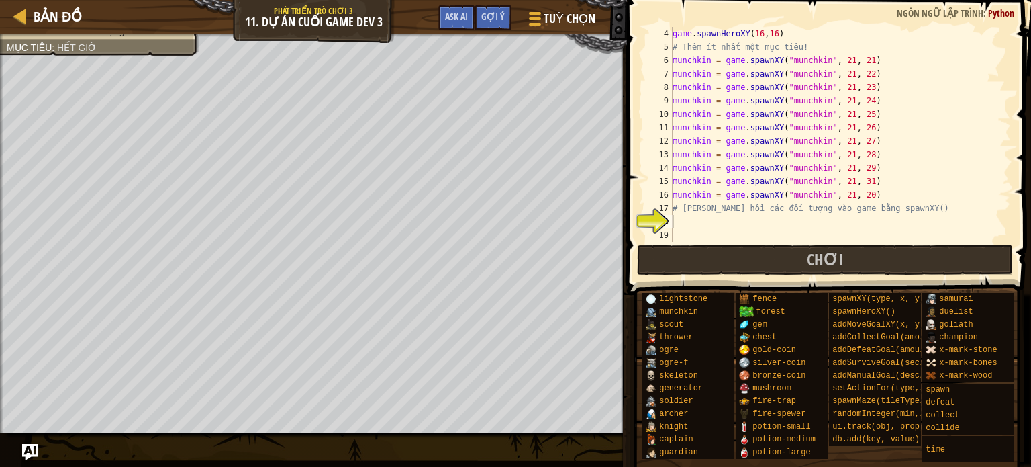
click at [751, 214] on div "game . spawnHeroXY ( 16 , 16 ) # Thêm ít nhất một mục tiêu! munchkin = game . s…" at bounding box center [835, 148] width 331 height 242
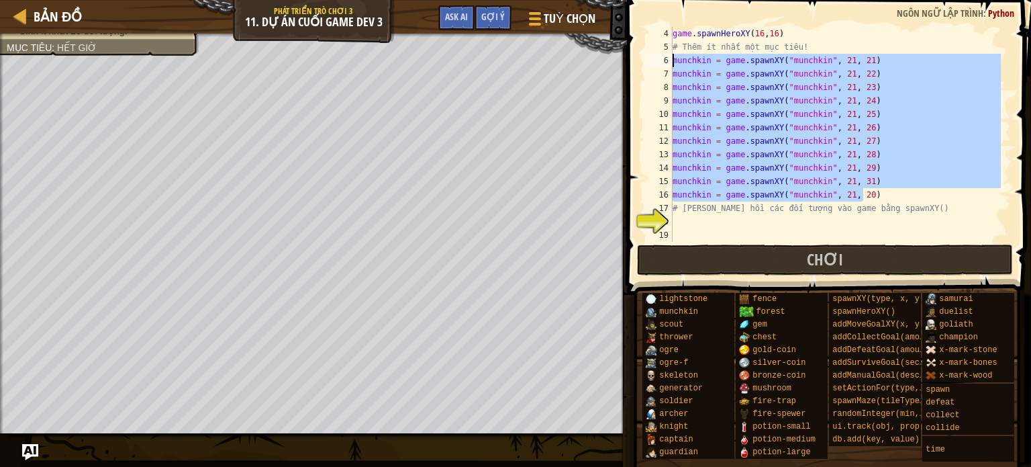
drag, startPoint x: 873, startPoint y: 194, endPoint x: 672, endPoint y: 60, distance: 241.1
click at [672, 60] on div "# [PERSON_NAME] hồi các đối tượng vào game bằng spawnXY() 4 5 6 7 8 9 10 11 12 …" at bounding box center [827, 134] width 368 height 215
type textarea "munchkin = game.spawnXY("munchkin", 21, 21) munchkin = game.spawnXY("munchkin",…"
click at [707, 216] on div "game . spawnHeroXY ( 16 , 16 ) # Thêm ít nhất một mục tiêu! munchkin = game . s…" at bounding box center [835, 148] width 331 height 242
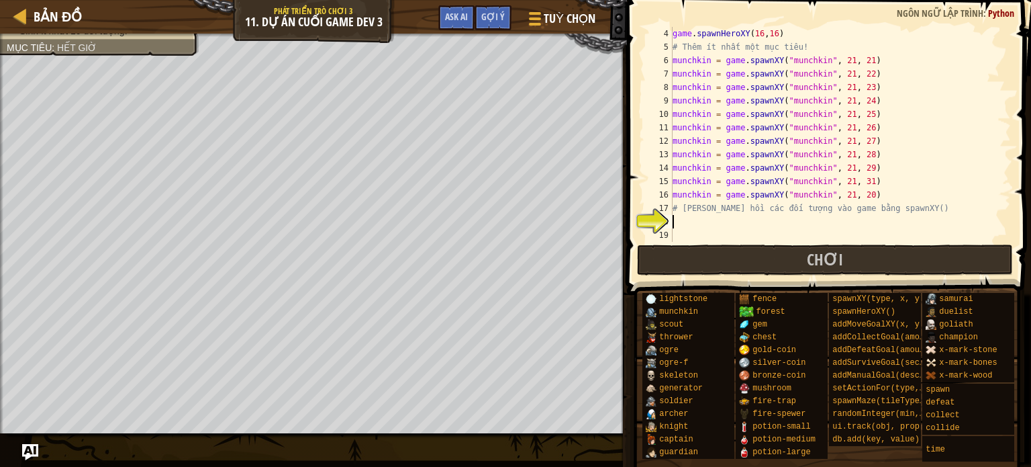
paste textarea "munchkin = game.spawnXY("munchkin", 21, 20)"
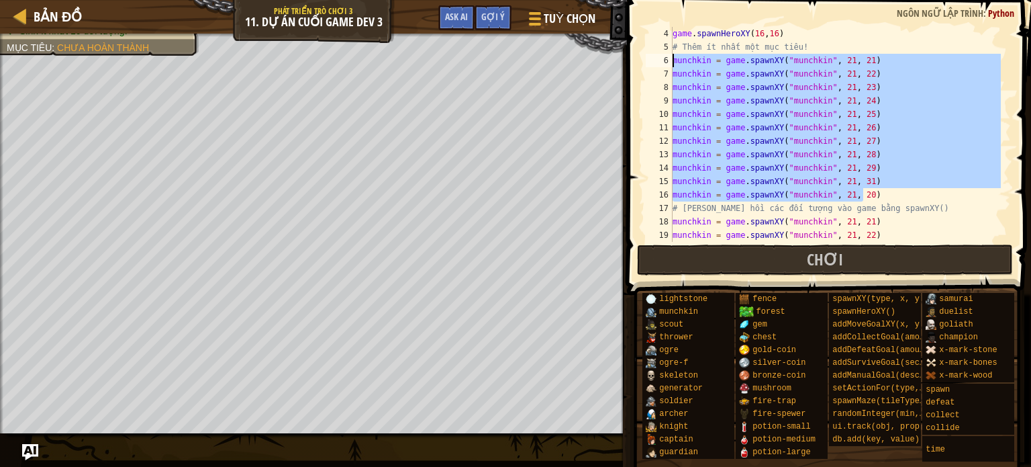
drag, startPoint x: 869, startPoint y: 195, endPoint x: 671, endPoint y: 61, distance: 238.9
click at [671, 61] on div "munchkin = game.spawnXY("munchkin", 21, 20) 4 5 6 7 8 9 10 11 12 13 14 15 16 17…" at bounding box center [827, 134] width 368 height 215
type textarea "munchkin = game.spawnXY("munchkin", 21, 21) munchkin = game.spawnXY("munchkin",…"
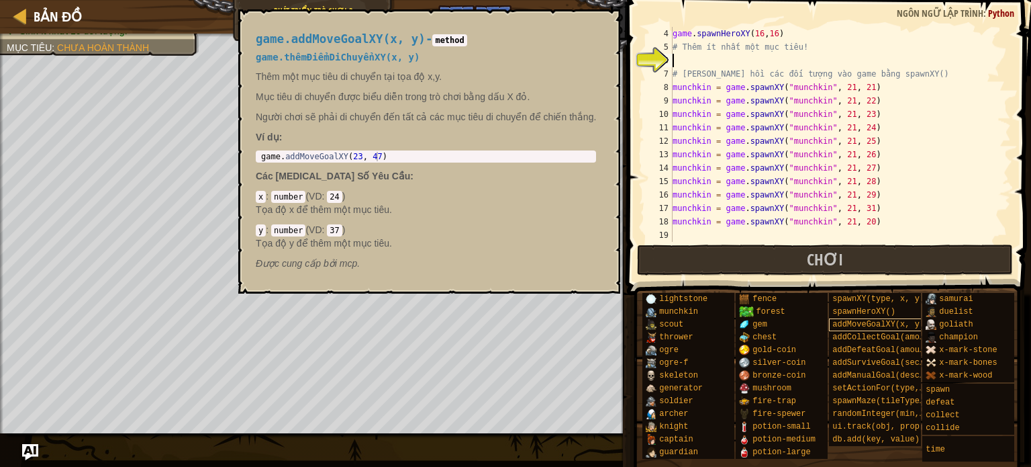
click at [881, 320] on span "addMoveGoalXY(x, y)" at bounding box center [878, 324] width 92 height 9
click at [886, 358] on span "addSurviveGoal(seconds)" at bounding box center [887, 362] width 111 height 9
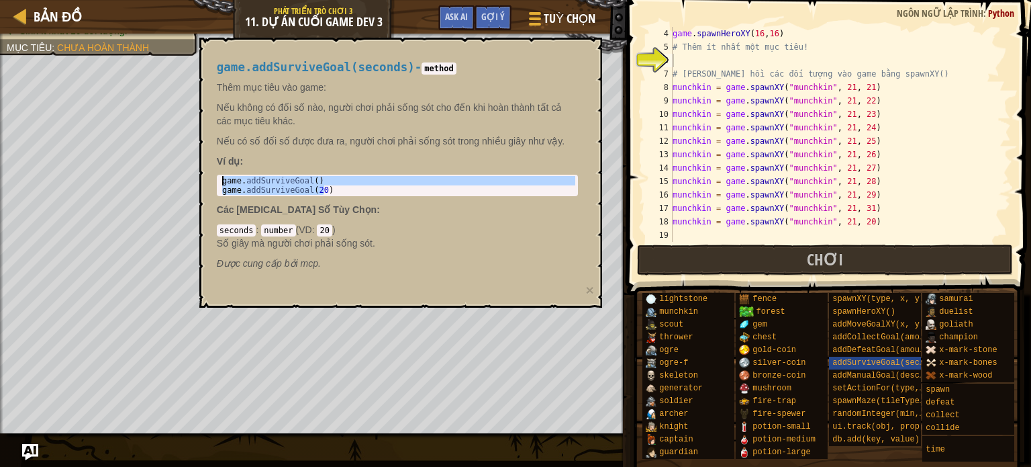
drag, startPoint x: 330, startPoint y: 191, endPoint x: 206, endPoint y: 179, distance: 124.8
click at [206, 179] on div "game.addSurviveGoal(seconds) - method Thêm mục tiêu vào game: Nếu không có đối …" at bounding box center [400, 173] width 403 height 270
type textarea "game.addSurviveGoal() game.addSurviveGoal(20)"
click at [673, 60] on div "game . spawnHeroXY ( 16 , 16 ) # Thêm ít nhất một mục tiêu! # Triệu hồi các đối…" at bounding box center [835, 148] width 331 height 242
paste textarea "game.addSurviveGoal(20)"
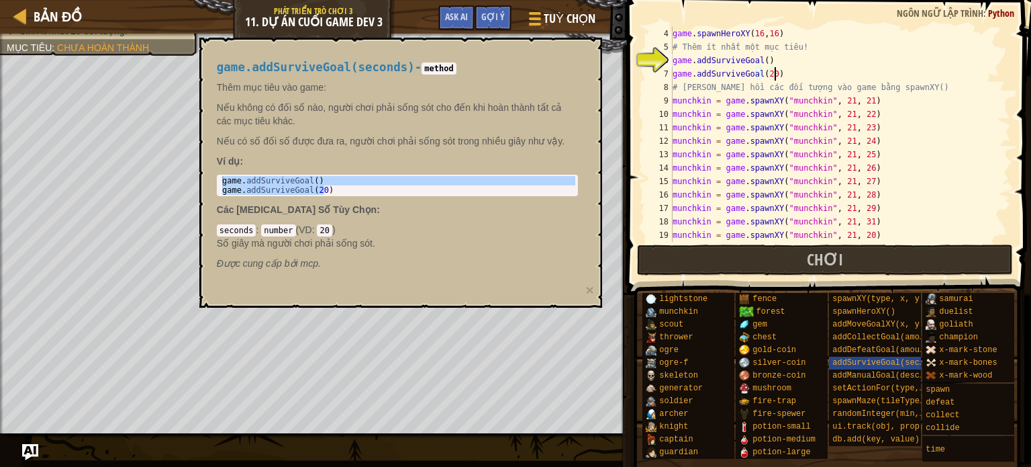
drag, startPoint x: 689, startPoint y: 66, endPoint x: 728, endPoint y: 70, distance: 39.1
click at [722, 70] on div "game . spawnHeroXY ( 16 , 16 ) # Thêm ít nhất một mục tiêu! game . addSurviveGo…" at bounding box center [835, 148] width 331 height 242
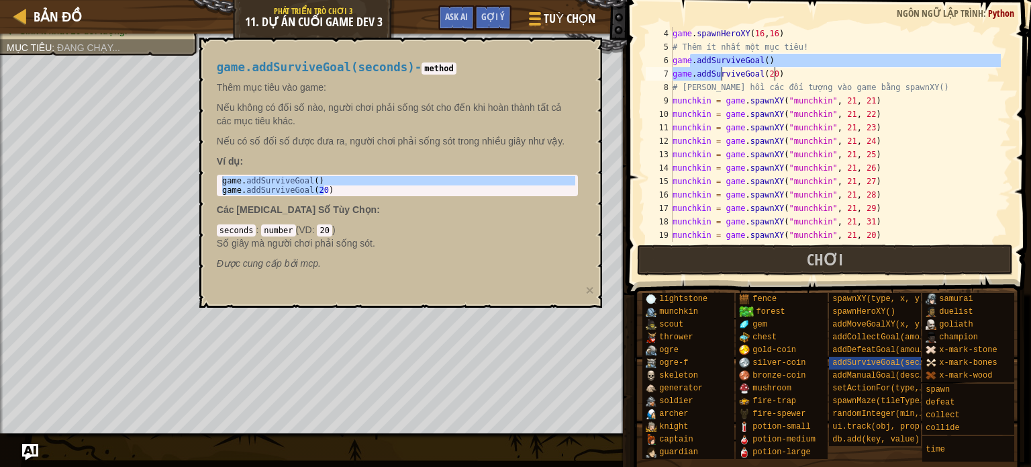
click at [786, 77] on div "game . spawnHeroXY ( 16 , 16 ) # Thêm ít nhất một mục tiêu! game . addSurviveGo…" at bounding box center [835, 148] width 331 height 242
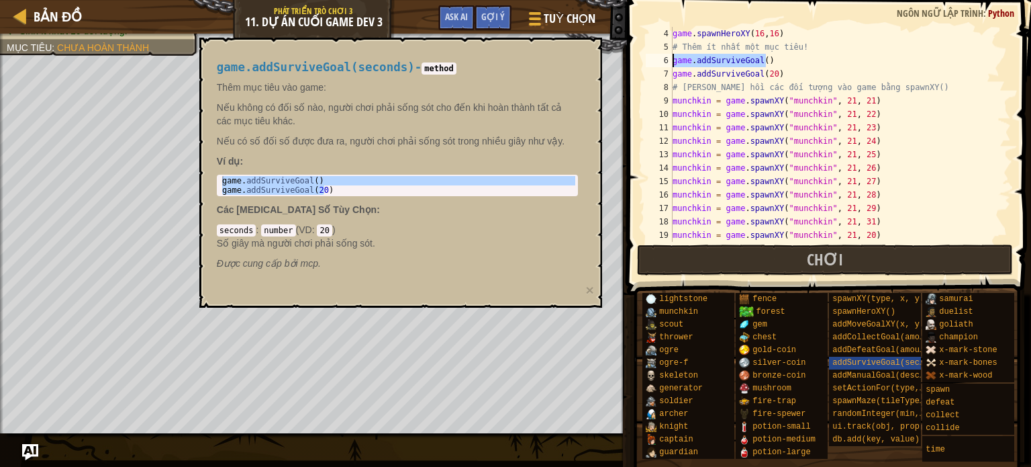
drag, startPoint x: 769, startPoint y: 64, endPoint x: 669, endPoint y: 60, distance: 100.7
click at [669, 60] on div "game.addSurviveGoal(20) 4 5 6 7 8 9 10 11 12 13 14 15 16 17 18 19 20 game . spa…" at bounding box center [827, 134] width 368 height 215
type textarea "game.addSurviveGoal()"
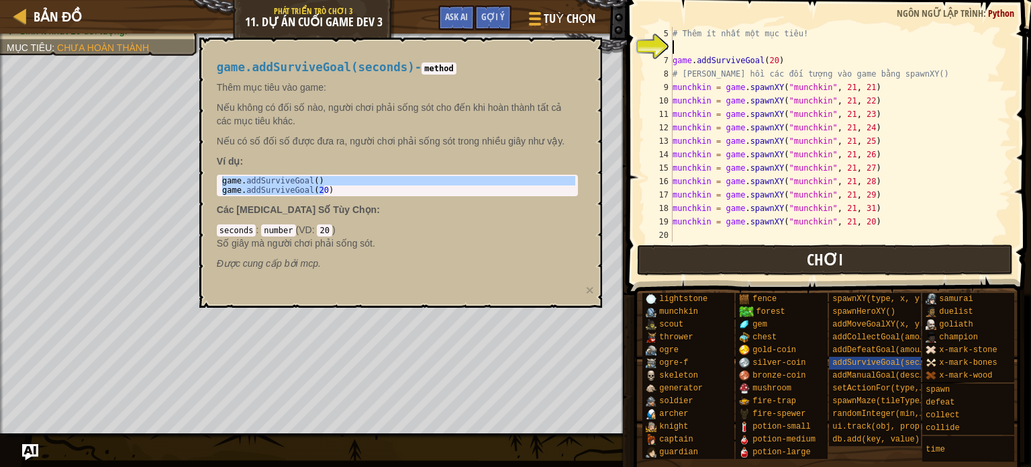
scroll to position [54, 0]
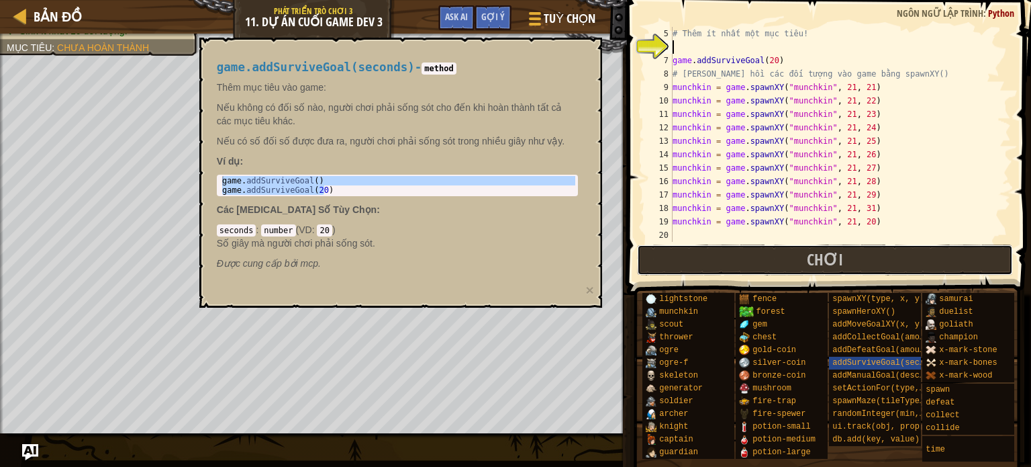
click at [765, 257] on button "Chơi" at bounding box center [825, 259] width 377 height 31
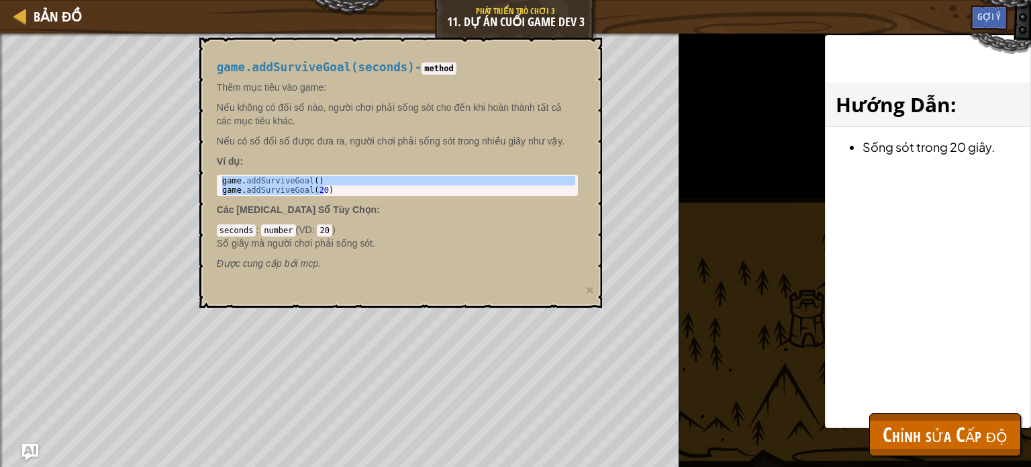
click at [595, 65] on div "game.addSurviveGoal(seconds) - method Thêm mục tiêu vào game: Nếu không có đối …" at bounding box center [400, 173] width 403 height 270
click at [482, 226] on div "seconds : number ( VD : 20 ) Số giây mà người chơi phải sống sót." at bounding box center [397, 236] width 361 height 27
click at [926, 436] on span "Chỉnh sửa Cấp độ" at bounding box center [945, 434] width 125 height 28
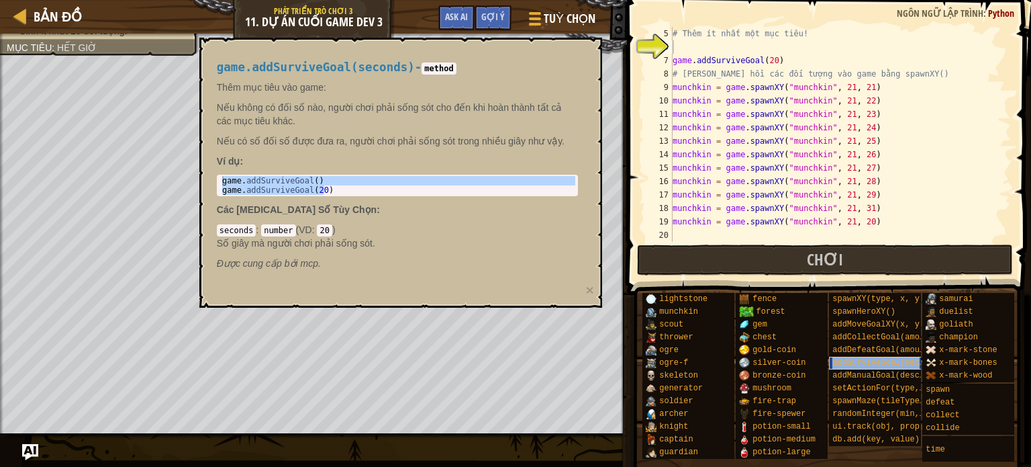
click at [871, 358] on span "addSurviveGoal(seconds)" at bounding box center [887, 362] width 111 height 9
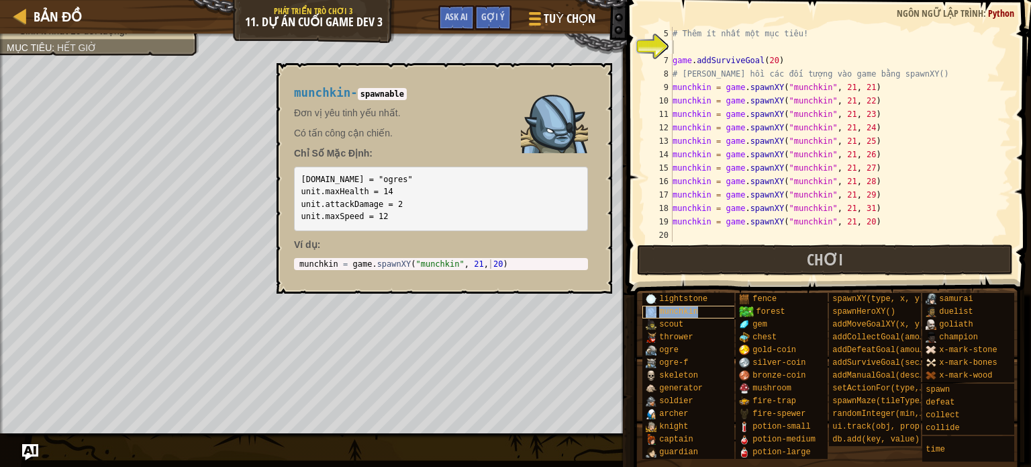
click at [682, 307] on span "munchkin" at bounding box center [678, 311] width 39 height 9
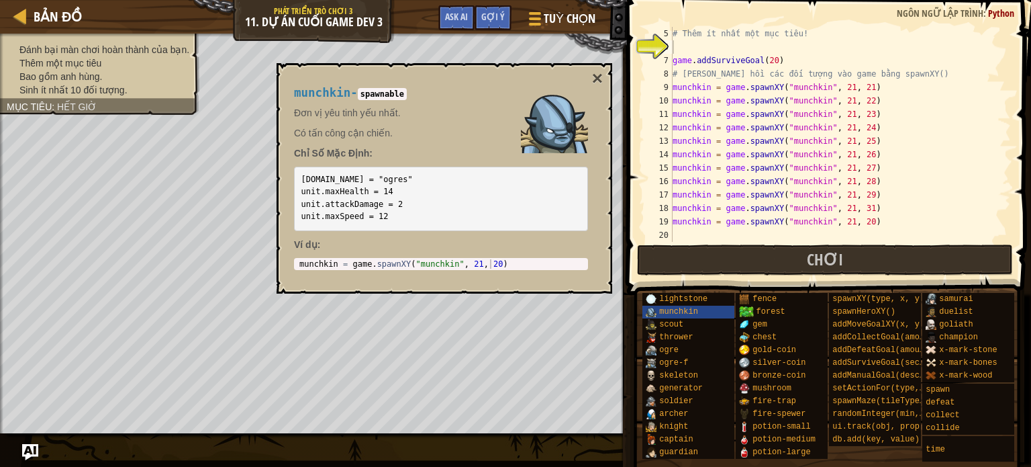
click at [137, 50] on ul "Đánh bại màn chơi hoàn thành của bạn. Thêm một mục tiêu Bao gồm anh hùng. Sinh …" at bounding box center [100, 70] width 186 height 54
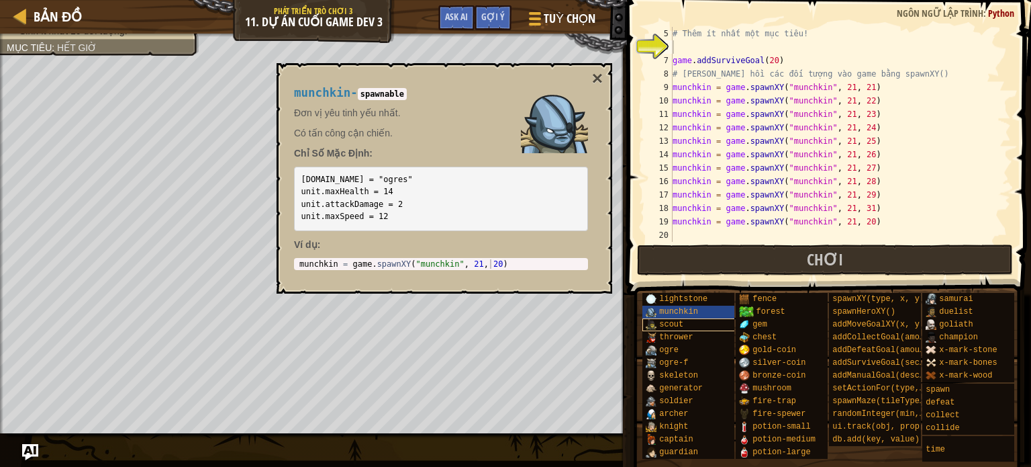
click at [685, 330] on div "scout" at bounding box center [693, 324] width 103 height 13
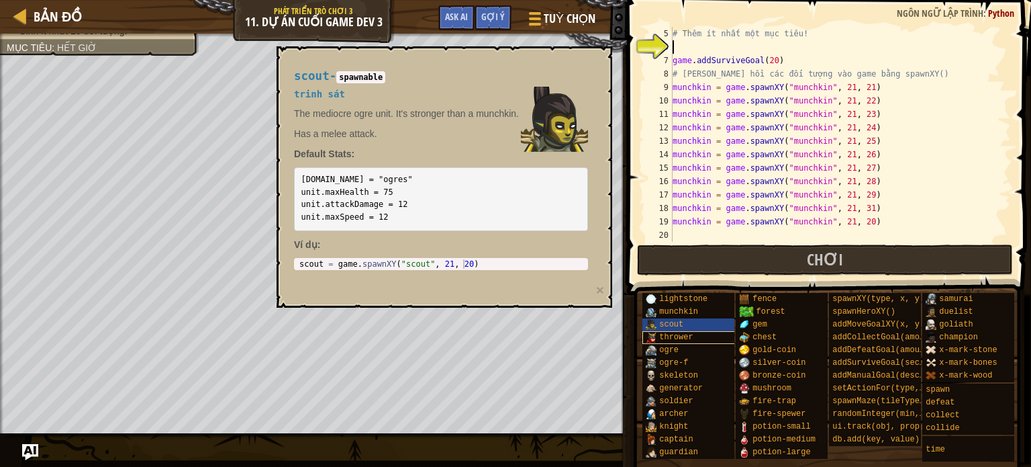
click at [701, 340] on div "thrower" at bounding box center [693, 337] width 103 height 13
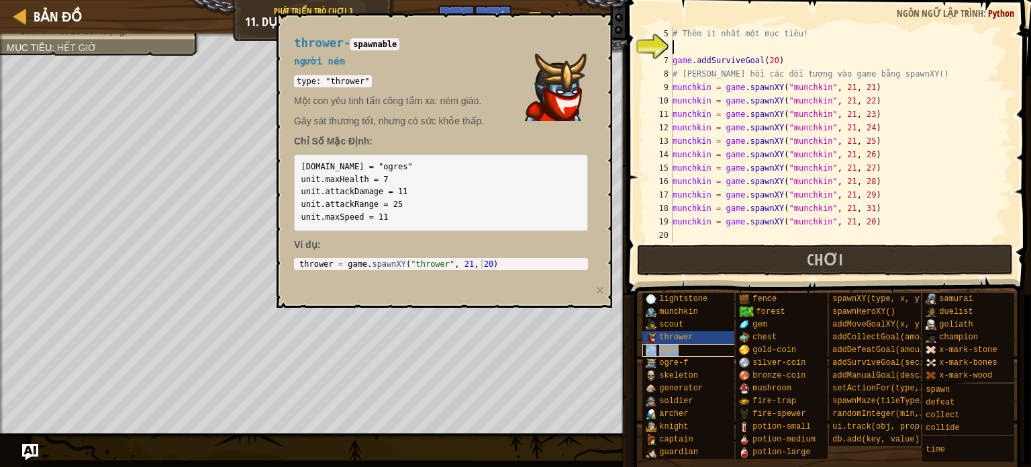
click at [695, 347] on div "ogre" at bounding box center [693, 350] width 103 height 13
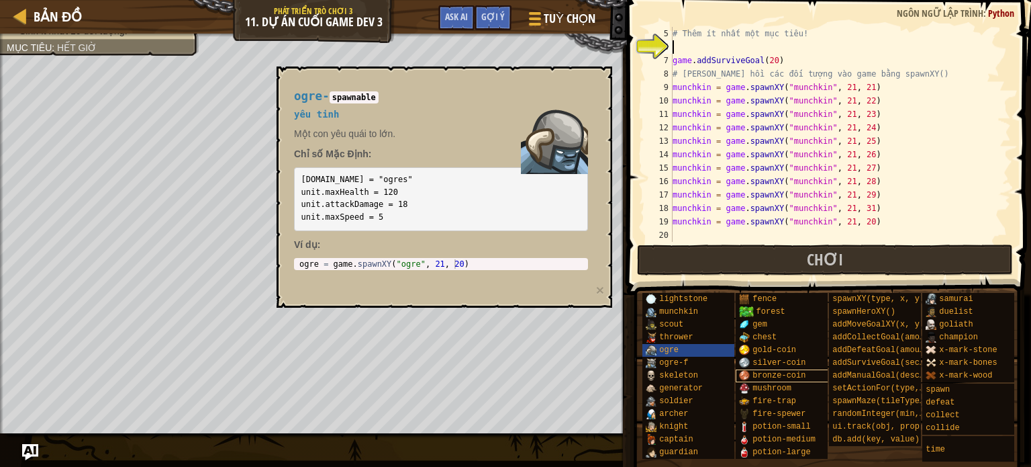
scroll to position [10, 0]
click at [883, 435] on div "db.add(key, value)" at bounding box center [880, 439] width 103 height 13
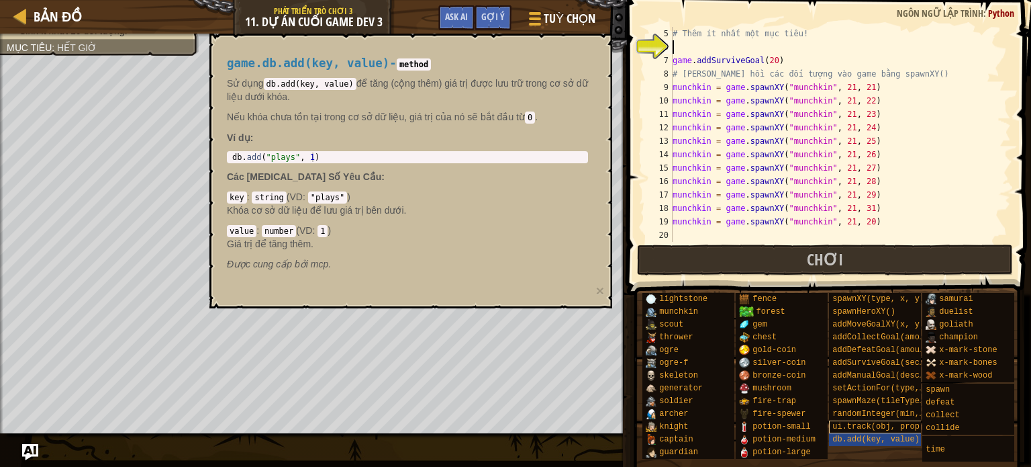
click at [883, 422] on span "ui.track(obj, prop)" at bounding box center [878, 426] width 92 height 9
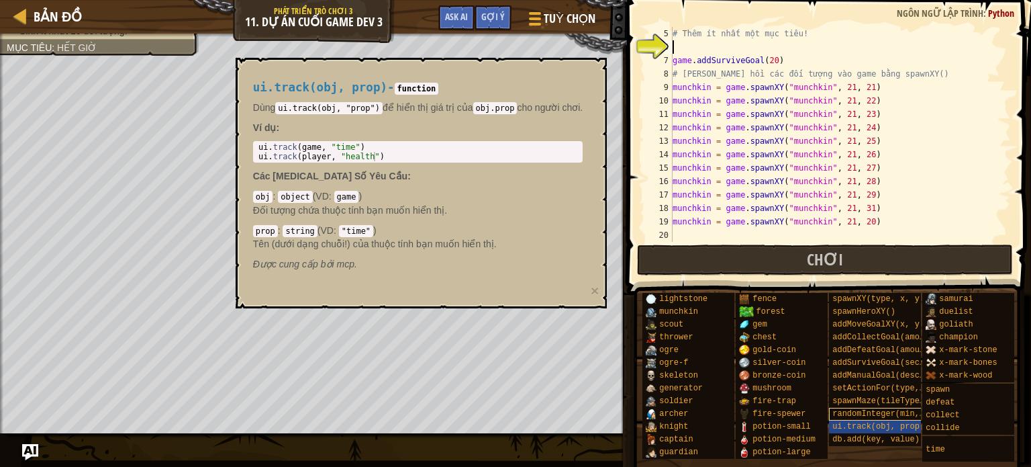
click at [883, 409] on span "randomInteger(min, max)" at bounding box center [887, 413] width 111 height 9
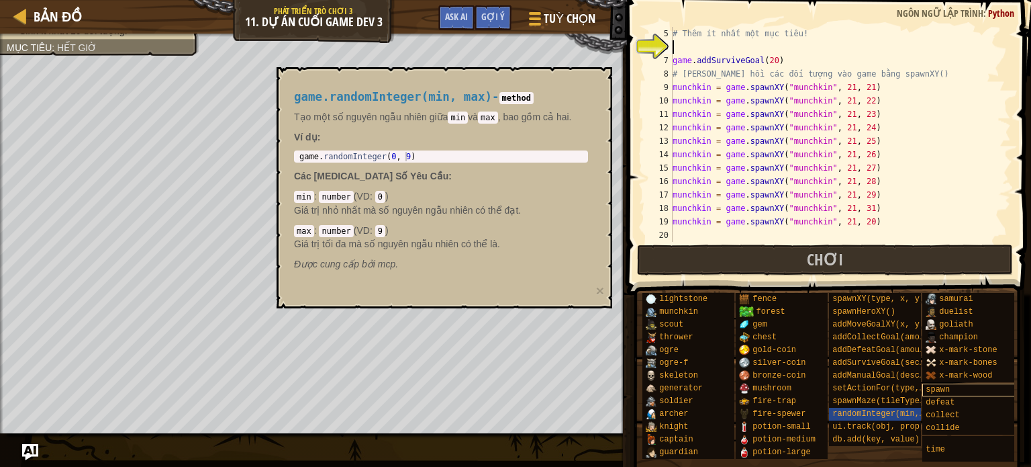
click at [959, 383] on div "spawn" at bounding box center [973, 389] width 103 height 13
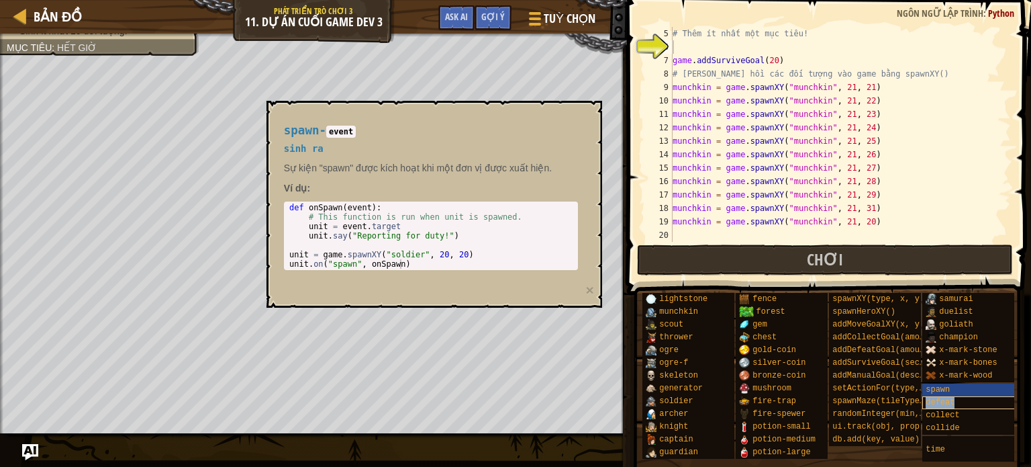
click at [971, 396] on div "defeat" at bounding box center [973, 402] width 103 height 13
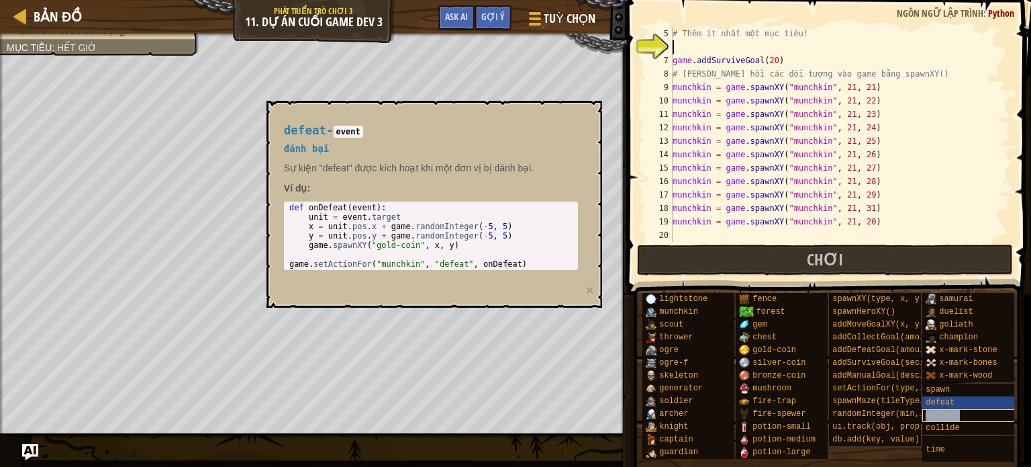
click at [965, 409] on div "collect" at bounding box center [973, 415] width 103 height 13
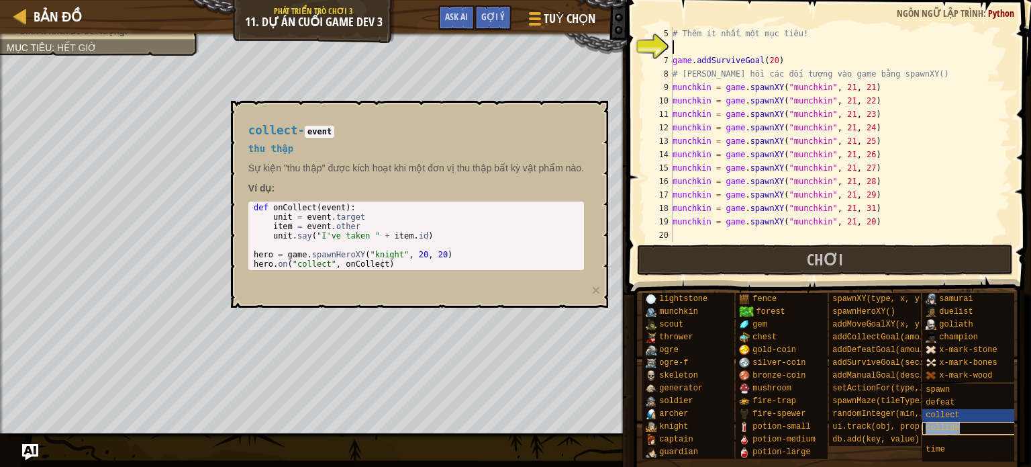
click at [961, 422] on div "collide" at bounding box center [973, 428] width 103 height 13
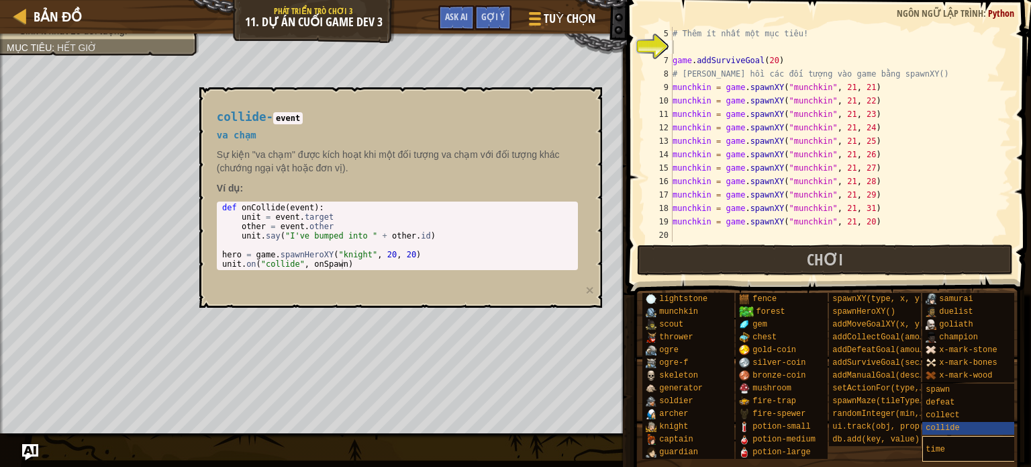
click at [957, 436] on div "time" at bounding box center [973, 449] width 103 height 26
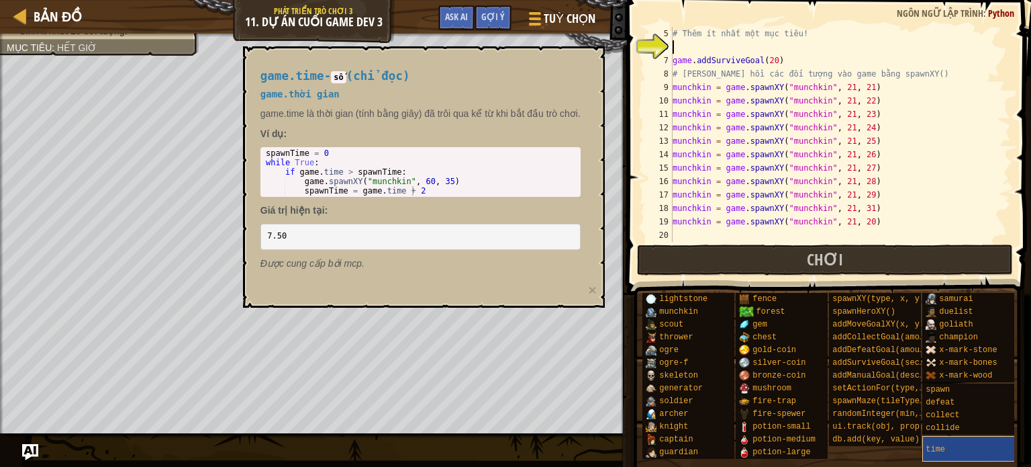
click at [957, 436] on div "time" at bounding box center [973, 449] width 103 height 26
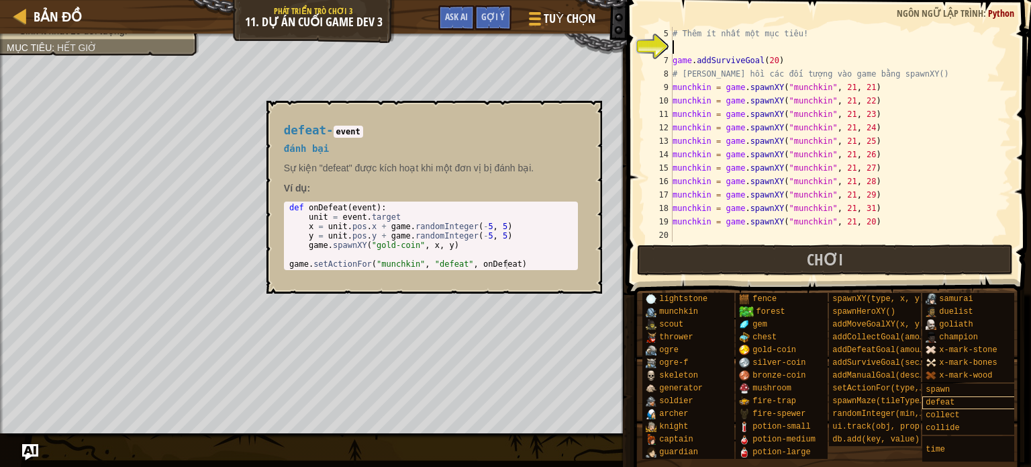
scroll to position [0, 0]
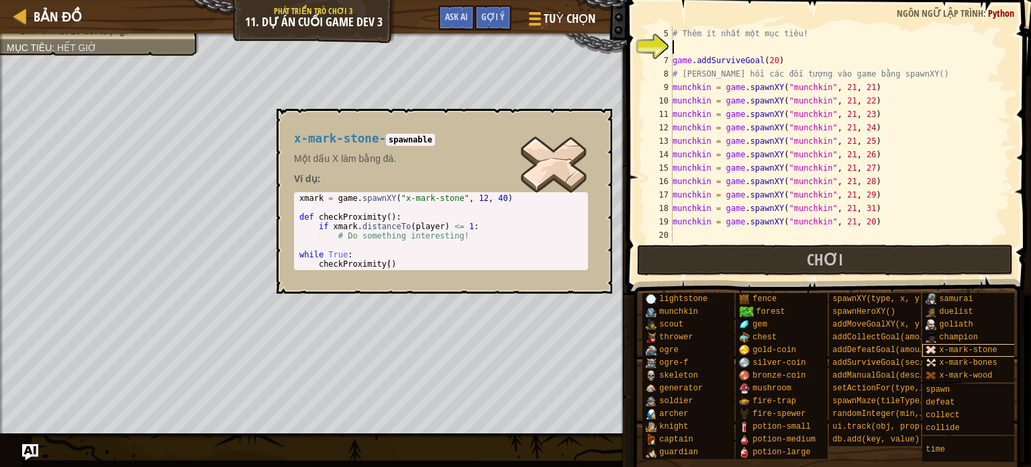
click at [963, 344] on div "x-mark-stone" at bounding box center [973, 350] width 103 height 13
click at [778, 240] on div "# Thêm ít nhất một mục tiêu! game . addSurviveGoal ( 20 ) # Triệu hồi các đối t…" at bounding box center [835, 148] width 331 height 242
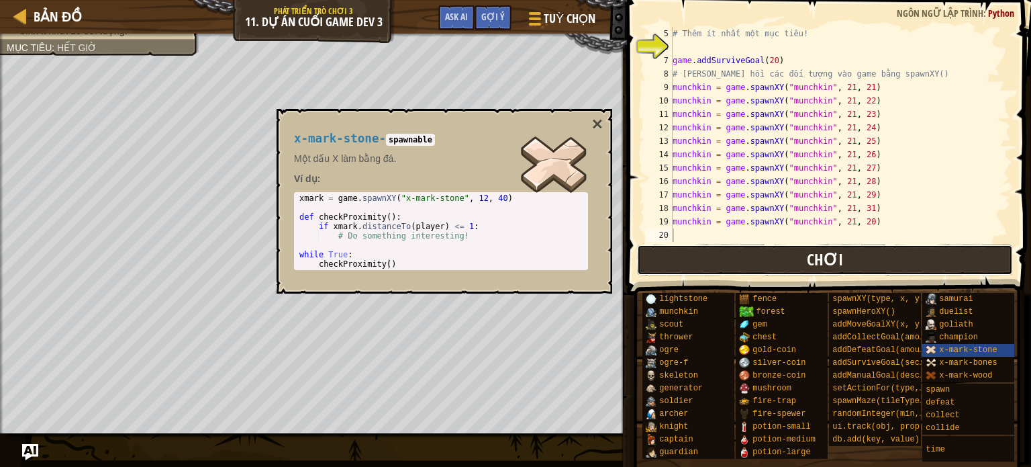
click at [769, 260] on button "Chơi" at bounding box center [825, 259] width 377 height 31
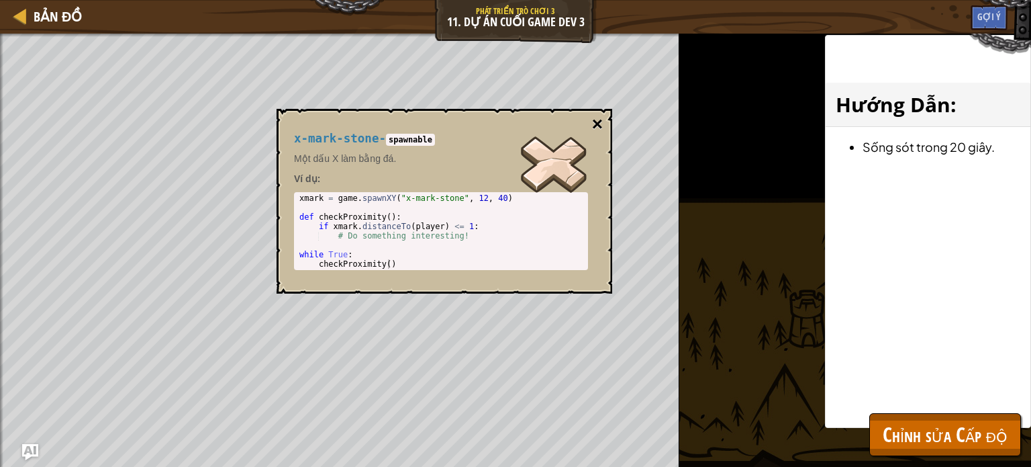
click at [595, 127] on button "×" at bounding box center [597, 124] width 11 height 19
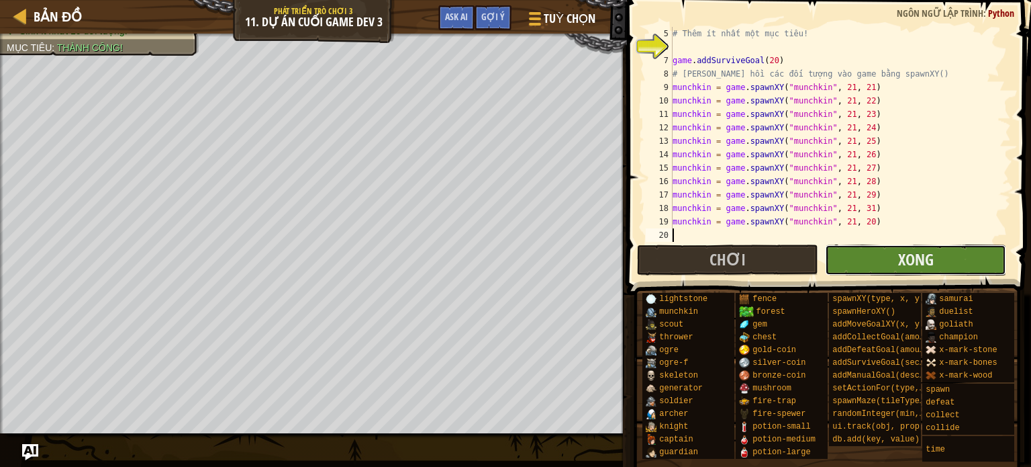
click at [858, 253] on button "Xong" at bounding box center [915, 259] width 181 height 31
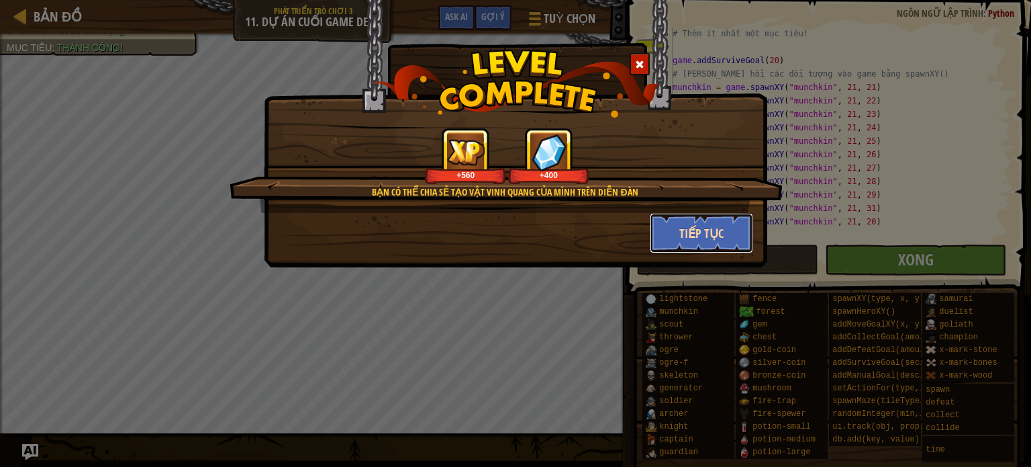
click at [698, 232] on button "Tiếp tục" at bounding box center [702, 233] width 104 height 40
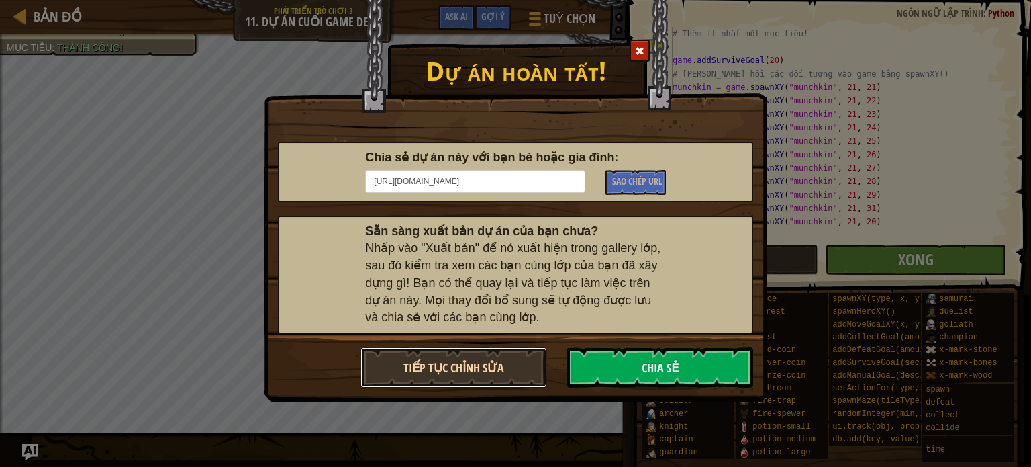
click at [499, 366] on button "Tiếp tục chỉnh sửa" at bounding box center [453, 367] width 187 height 40
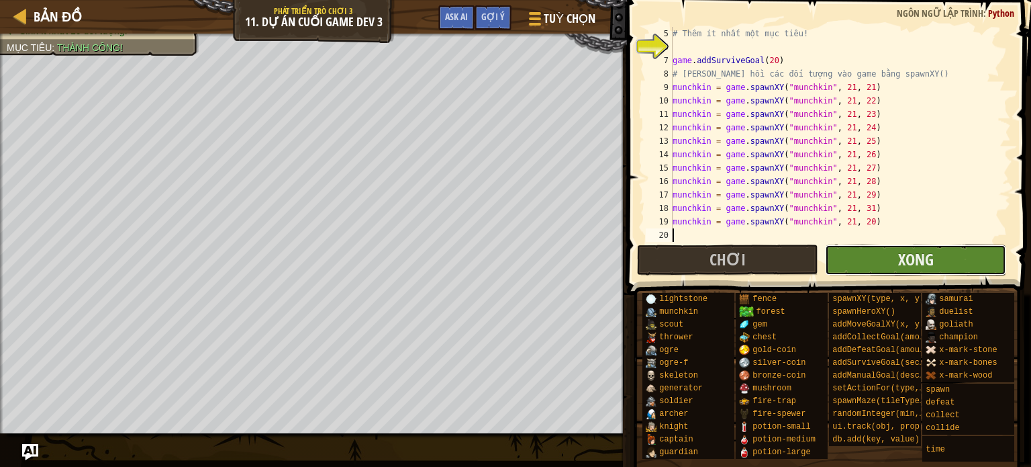
click at [896, 267] on button "Xong" at bounding box center [915, 259] width 181 height 31
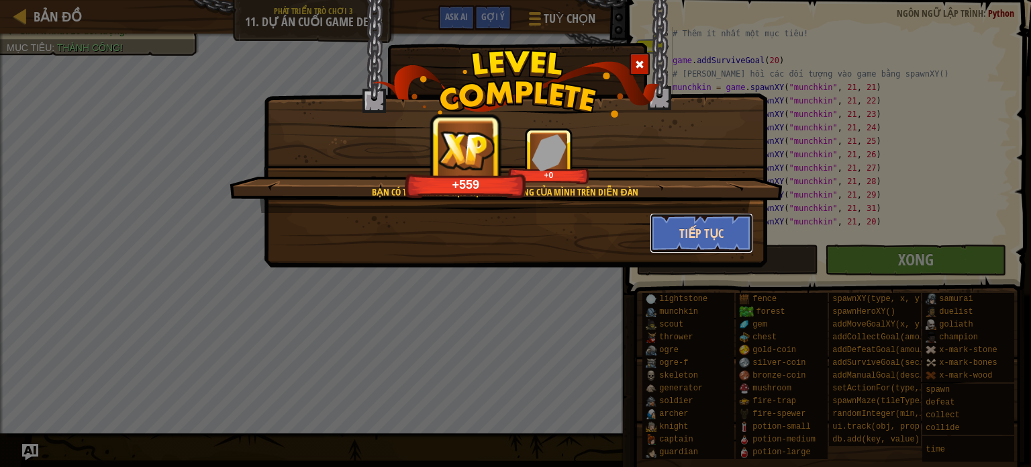
click at [682, 224] on button "Tiếp tục" at bounding box center [702, 233] width 104 height 40
